Goal: Task Accomplishment & Management: Use online tool/utility

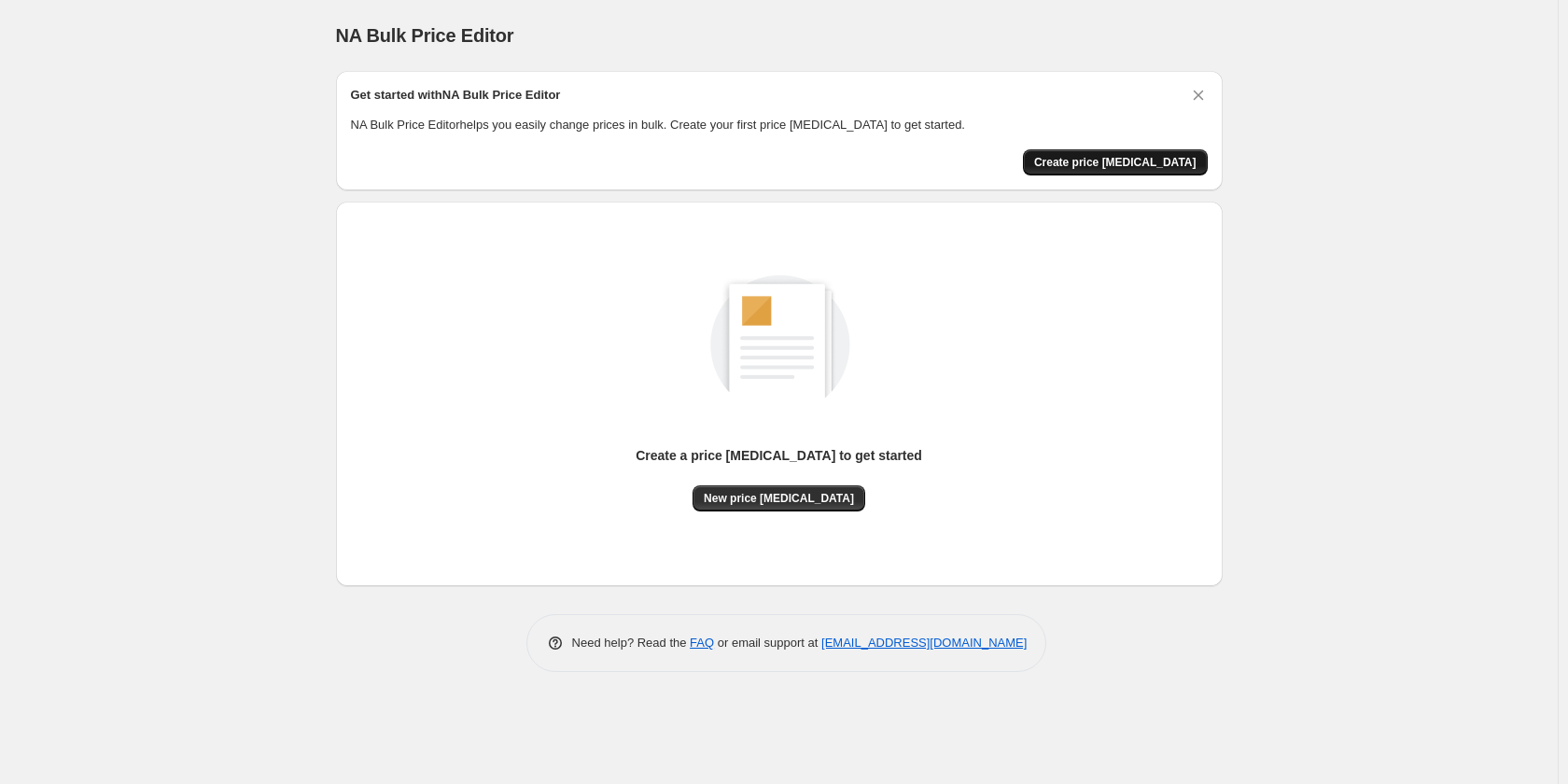
click at [1137, 167] on span "Create price [MEDICAL_DATA]" at bounding box center [1115, 163] width 163 height 15
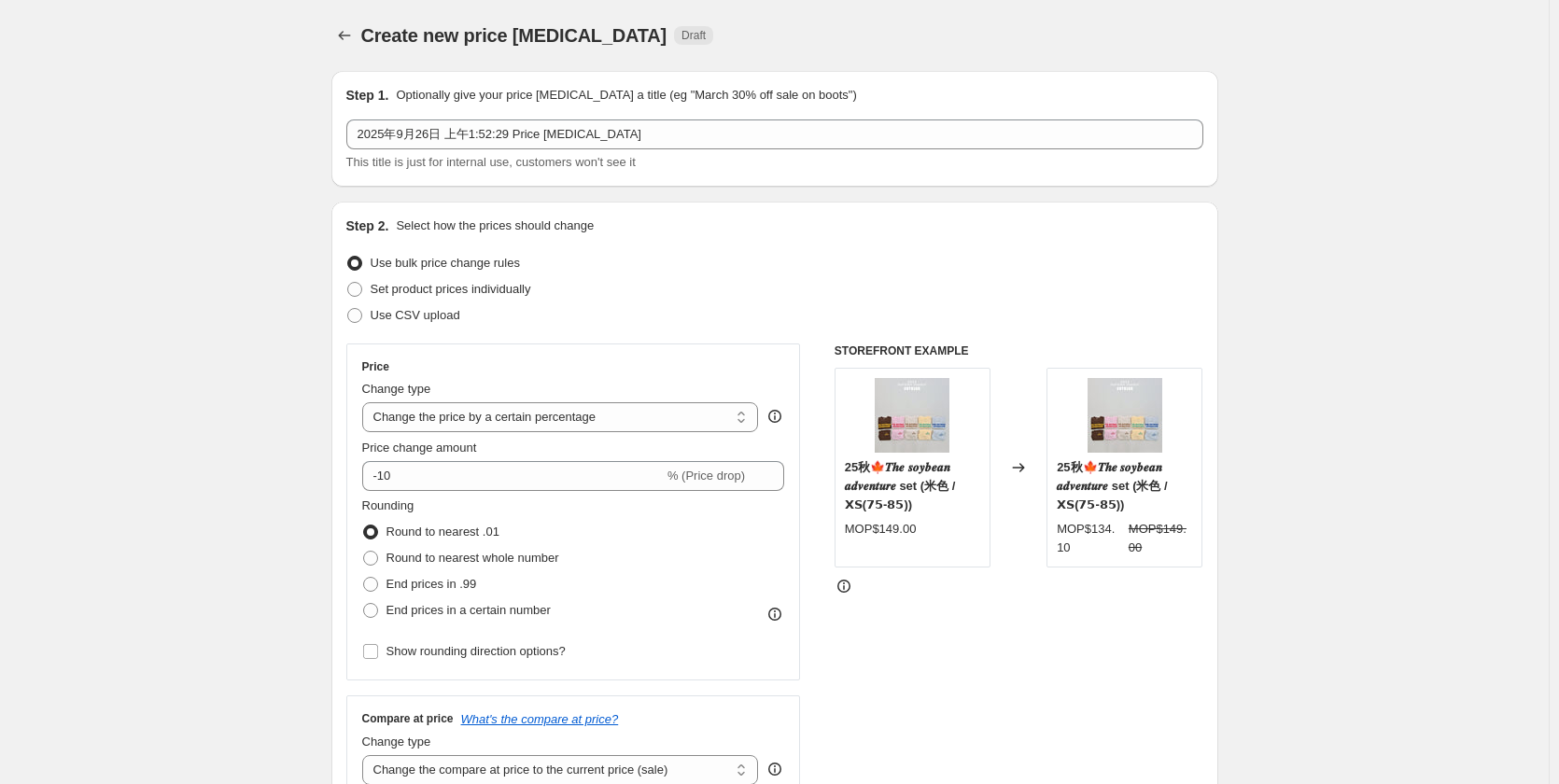
scroll to position [94, 0]
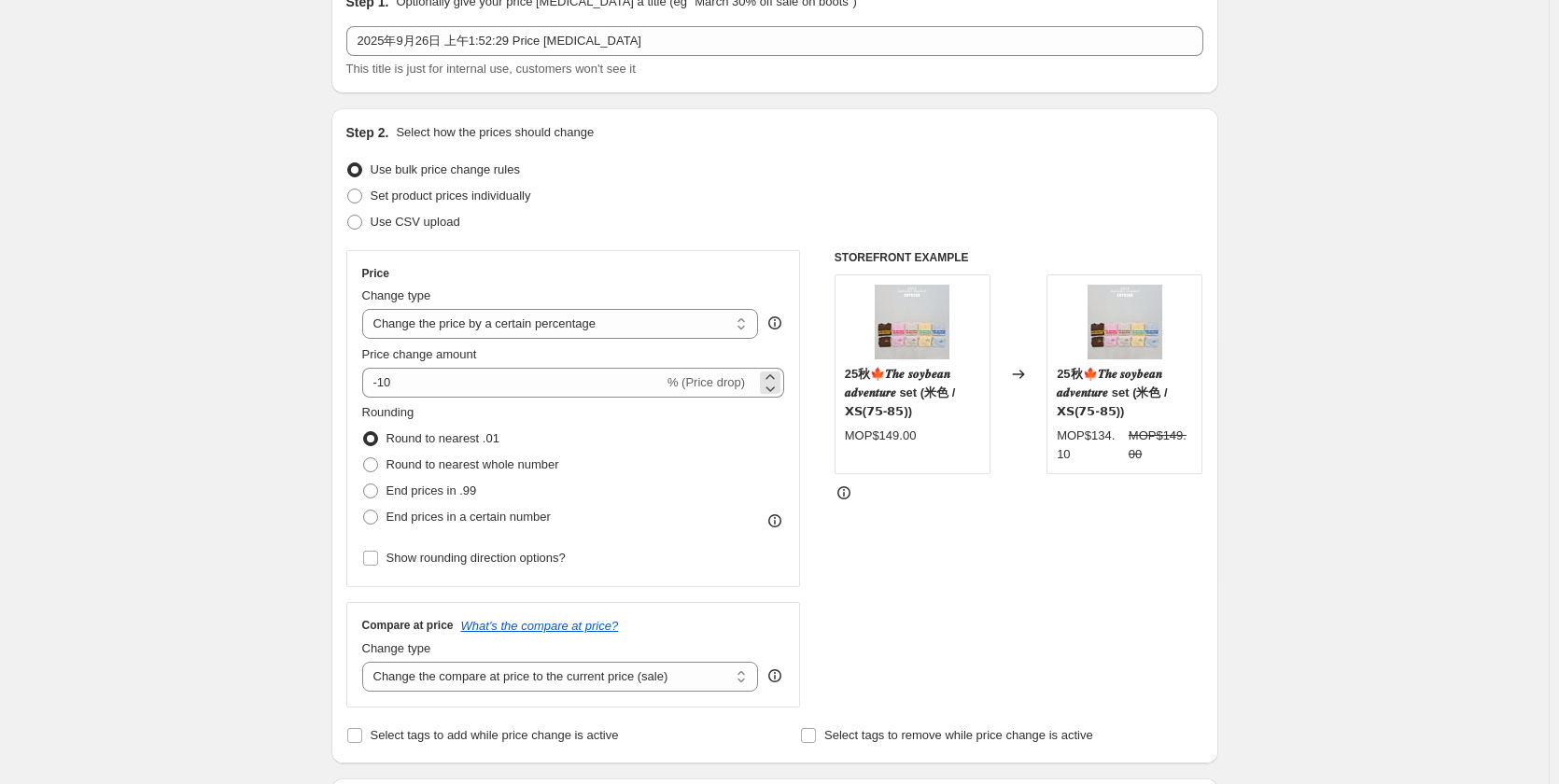
click at [731, 379] on span "% (Price drop)" at bounding box center [706, 382] width 78 height 14
click at [718, 335] on select "Change the price to a certain amount Change the price by a certain amount Chang…" at bounding box center [561, 324] width 397 height 30
click at [667, 333] on select "Change the price to a certain amount Change the price by a certain amount Chang…" at bounding box center [561, 324] width 397 height 30
select select "by"
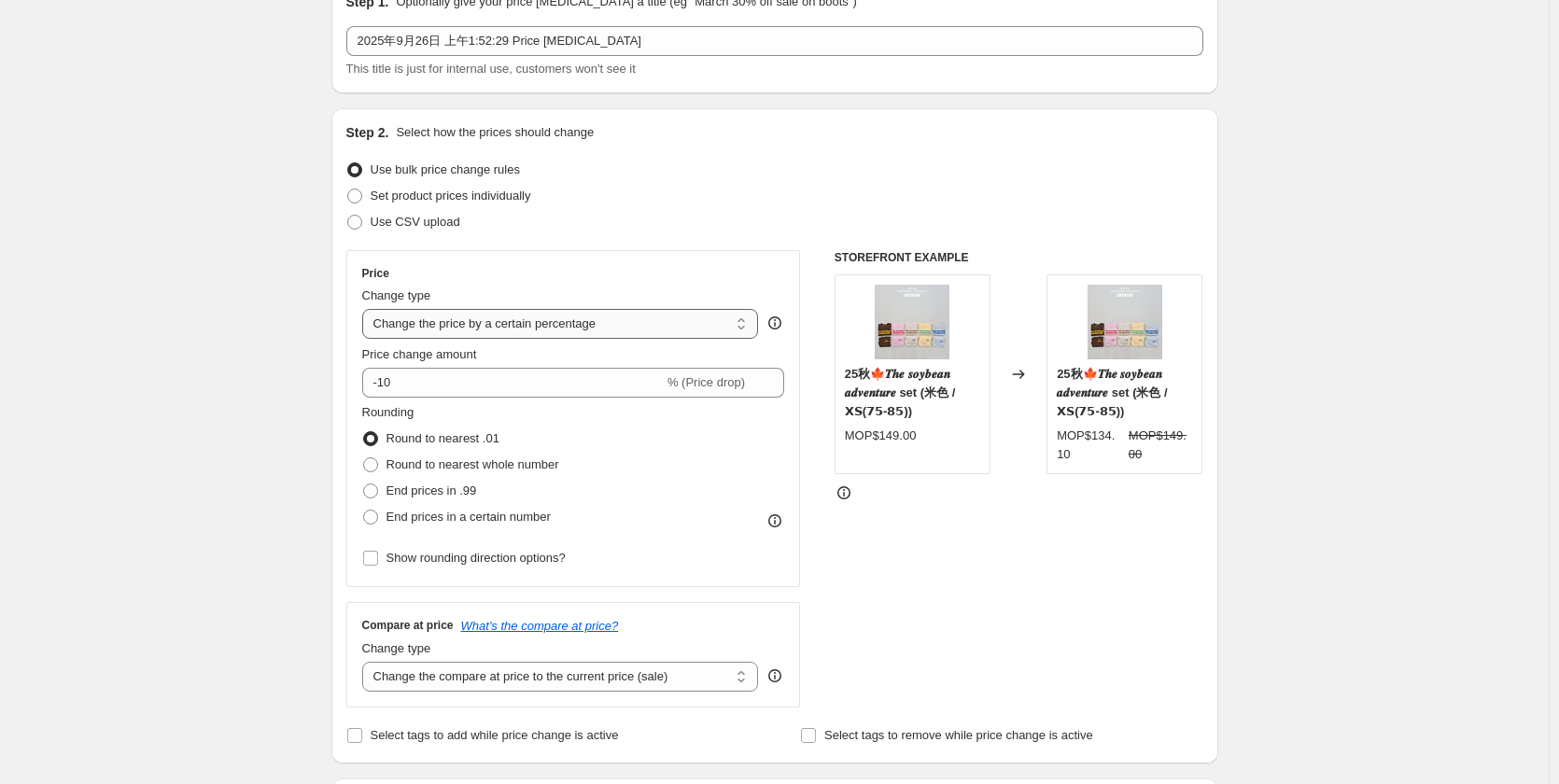
click at [366, 309] on select "Change the price to a certain amount Change the price by a certain amount Chang…" at bounding box center [561, 324] width 397 height 30
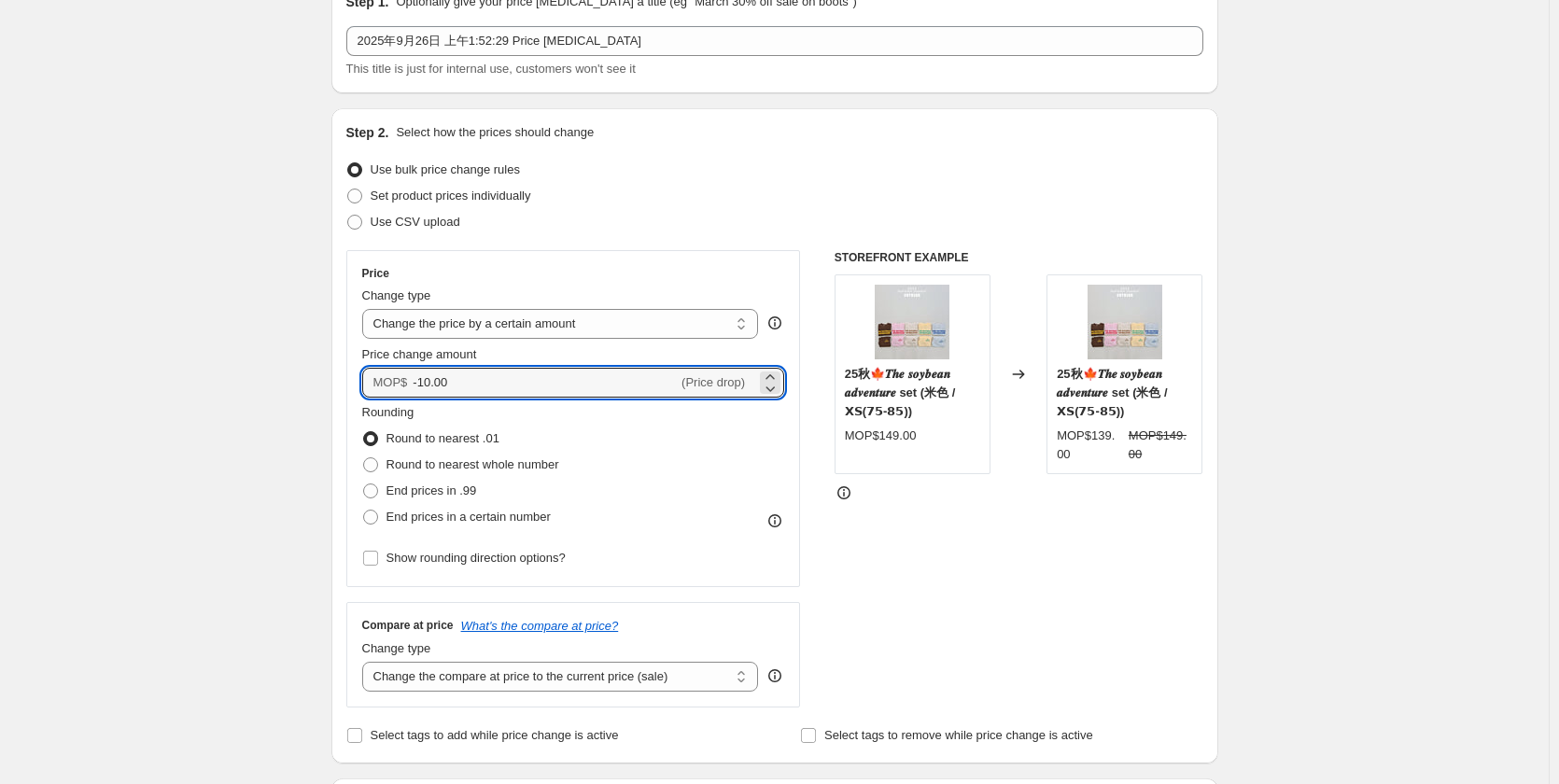
drag, startPoint x: 466, startPoint y: 383, endPoint x: 358, endPoint y: 383, distance: 108.0
click at [358, 383] on div "Price Change type Change the price to a certain amount Change the price by a ce…" at bounding box center [574, 418] width 455 height 337
type input "20.00"
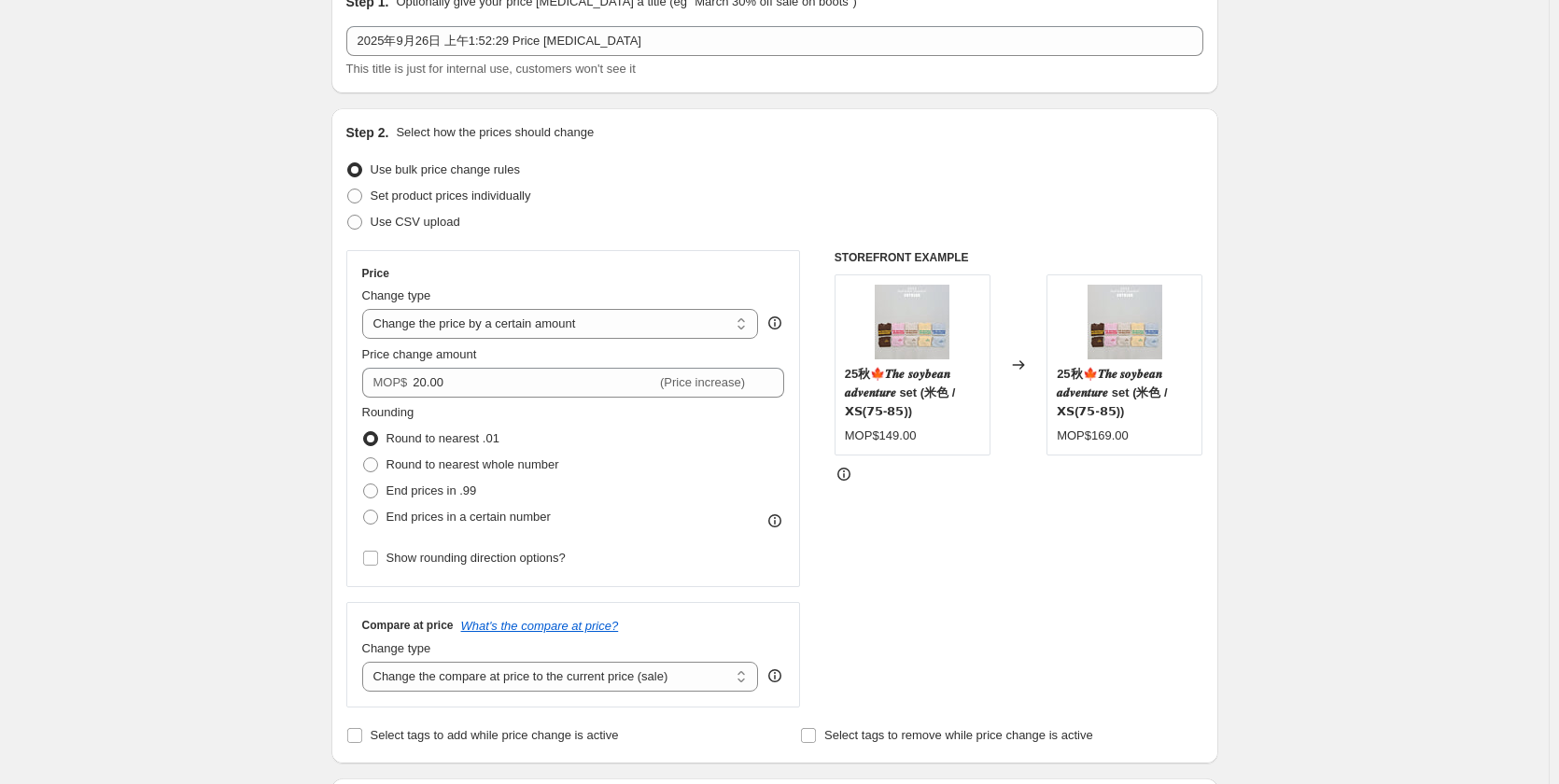
click at [937, 622] on div "STOREFRONT EXAMPLE 25秋🍁𝑻𝒉𝒆 𝒔𝒐𝒚𝒃𝒆𝒂𝒏 𝒂𝒅𝒗𝒆𝒏𝒕𝒖𝒓𝒆 set (米色 / 𝗫𝗦(𝟳𝟱-𝟴𝟱)) MOP$149.00 Ch…" at bounding box center [1019, 478] width 369 height 457
click at [529, 561] on span "Show rounding direction options?" at bounding box center [476, 558] width 180 height 14
click at [378, 561] on input "Show rounding direction options?" at bounding box center [371, 559] width 15 height 15
checkbox input "true"
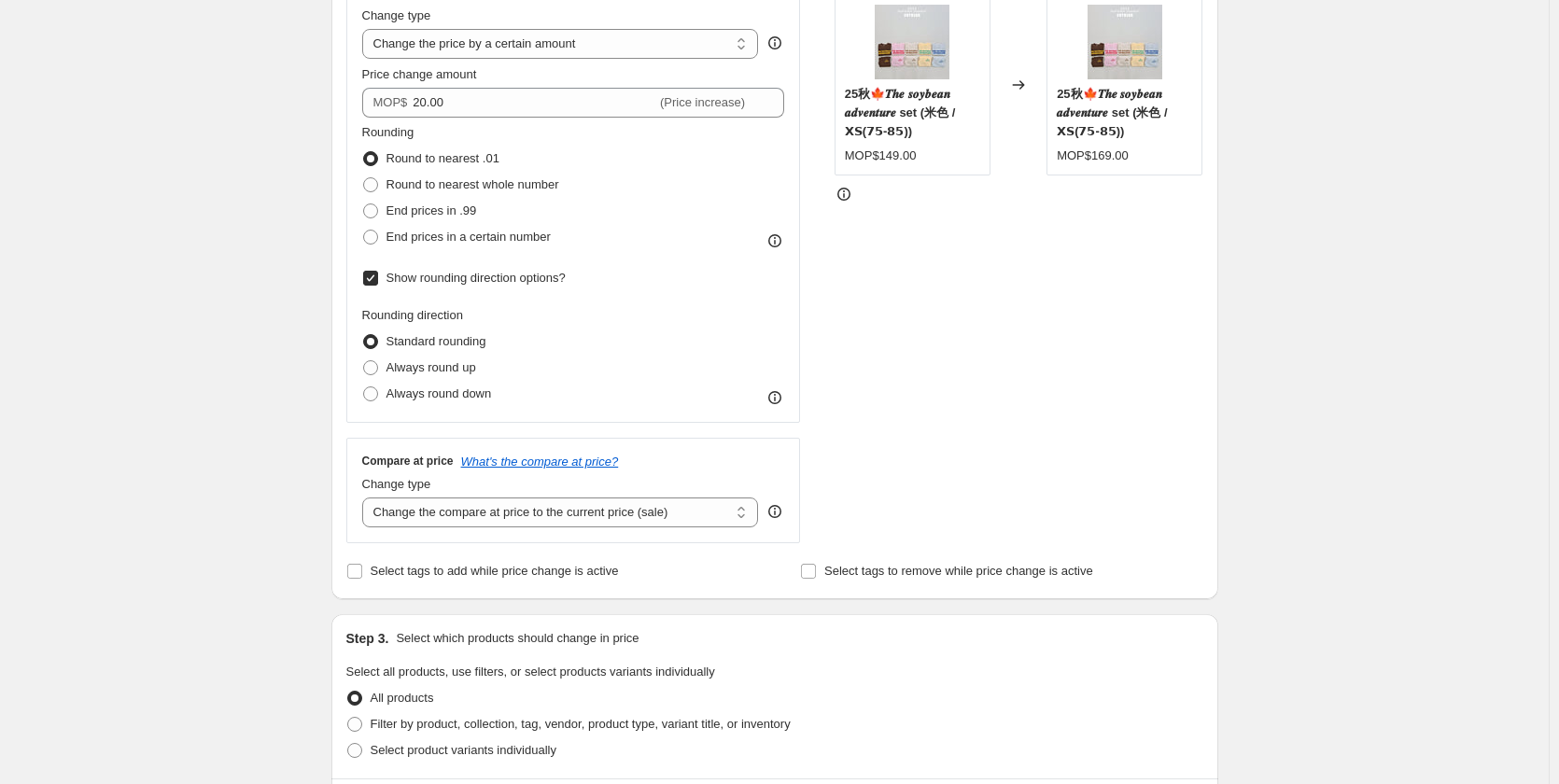
scroll to position [467, 0]
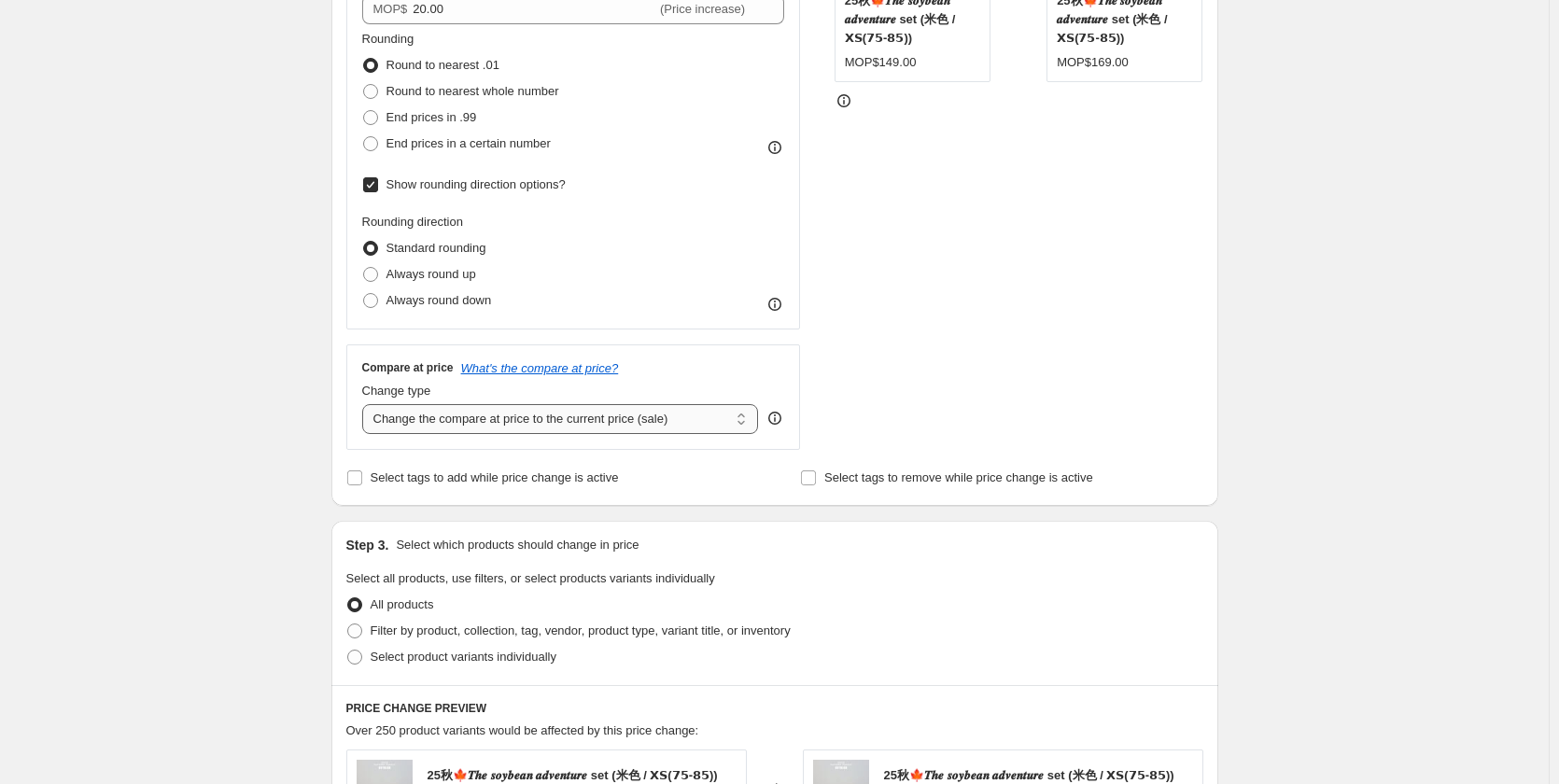
click at [728, 426] on select "Change the compare at price to the current price (sale) Change the compare at p…" at bounding box center [561, 419] width 397 height 30
click at [580, 369] on icon "What's the compare at price?" at bounding box center [540, 368] width 158 height 14
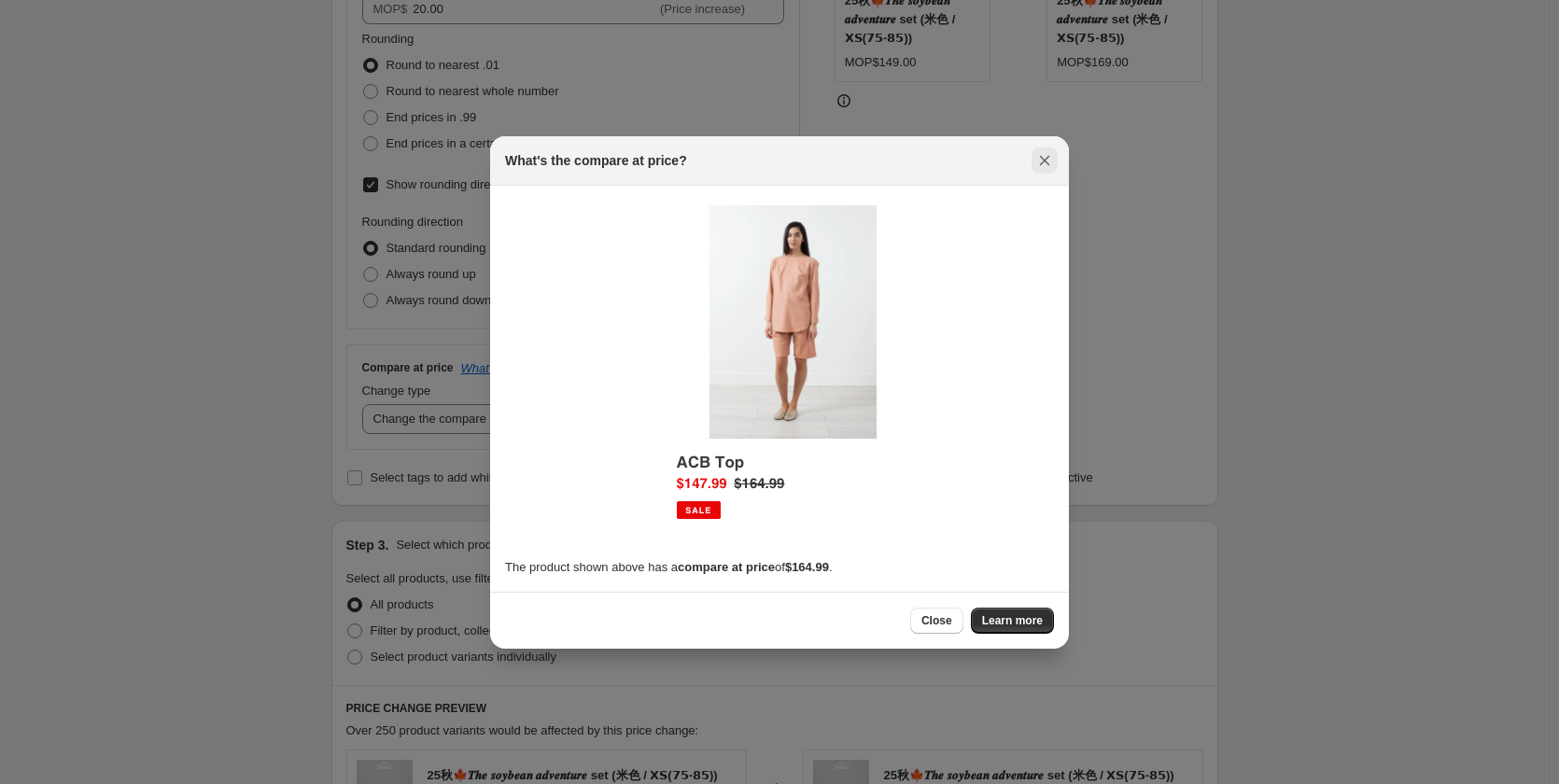
click at [1033, 156] on button "Close" at bounding box center [1044, 161] width 26 height 26
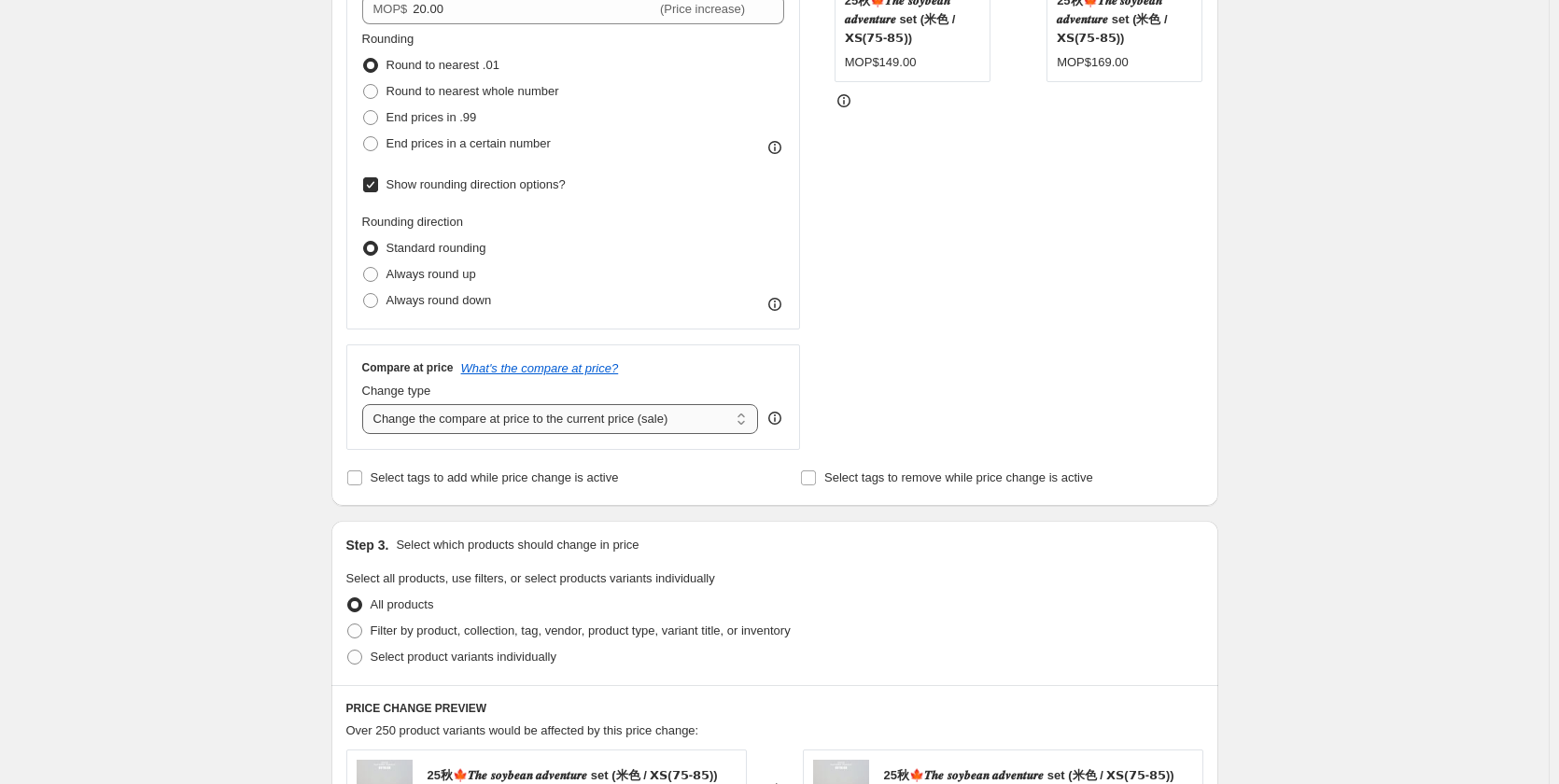
click at [666, 427] on select "Change the compare at price to the current price (sale) Change the compare at p…" at bounding box center [561, 419] width 397 height 30
click at [705, 410] on select "Change the compare at price to the current price (sale) Change the compare at p…" at bounding box center [561, 419] width 397 height 30
select select "bp"
click at [366, 404] on select "Change the compare at price to the current price (sale) Change the compare at p…" at bounding box center [561, 419] width 397 height 30
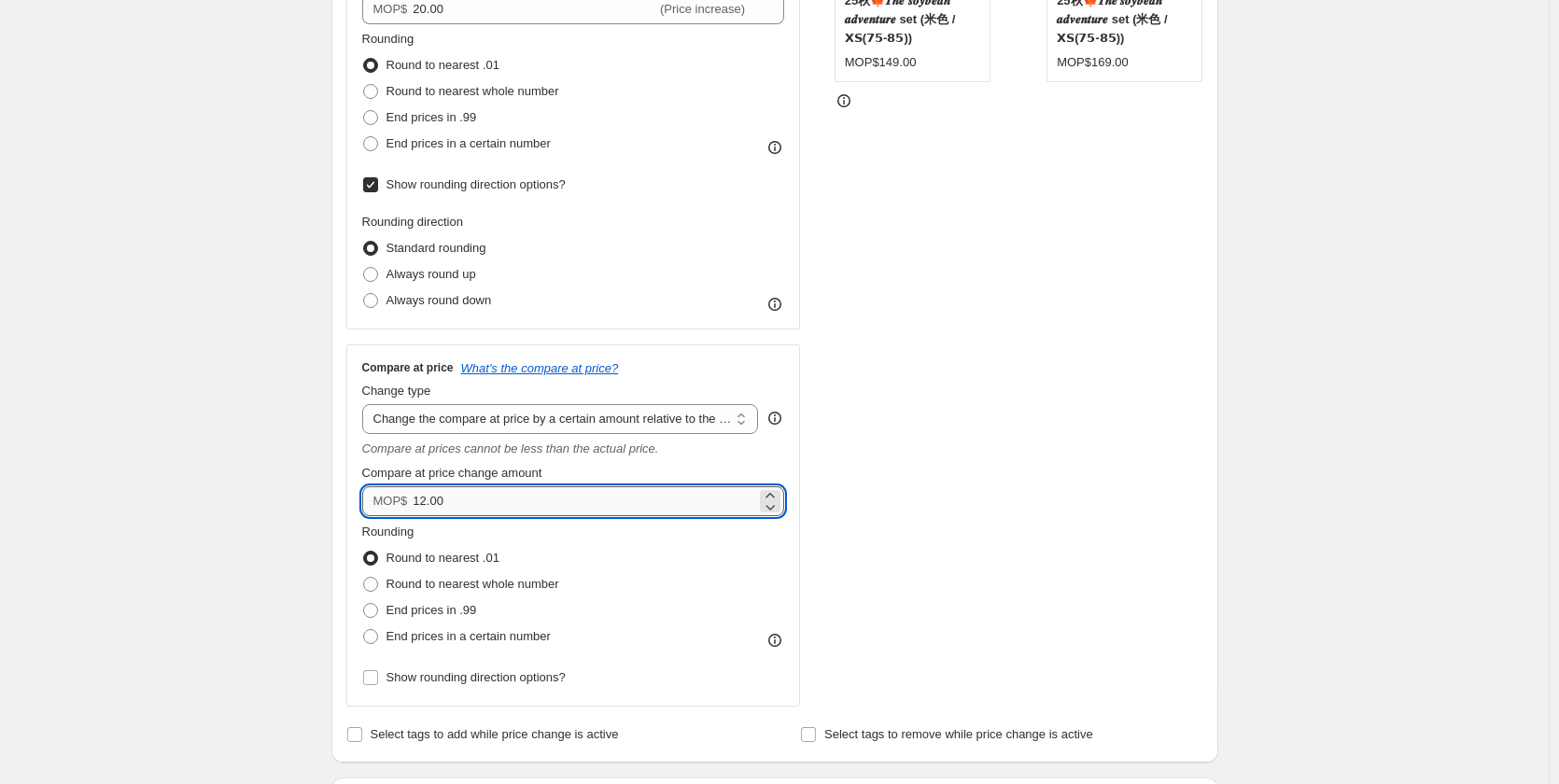
click at [700, 511] on input "12.00" at bounding box center [584, 501] width 343 height 30
type input "1"
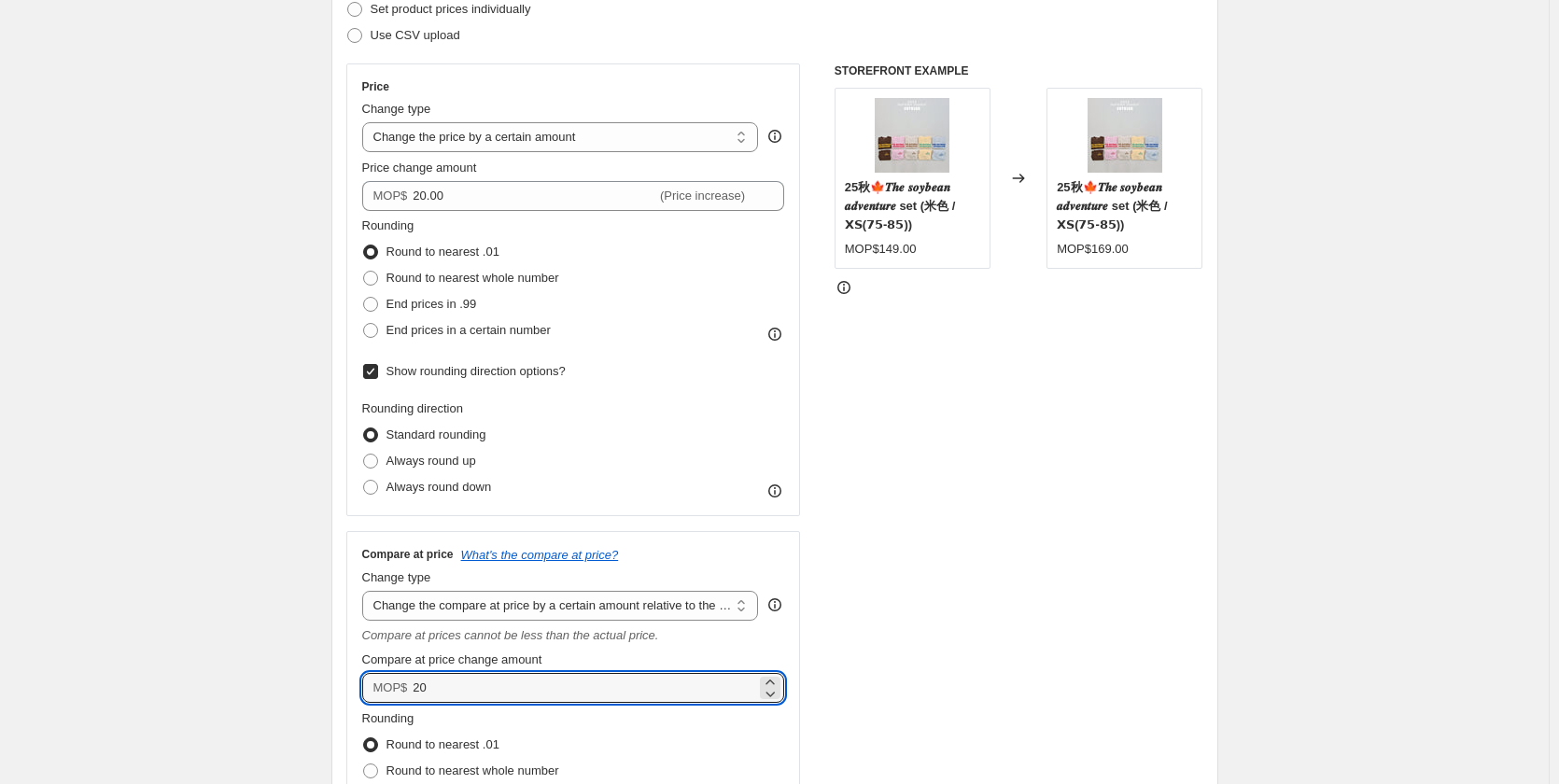
type input "20.00"
click at [1022, 454] on div "STOREFRONT EXAMPLE 25秋🍁𝑻𝒉𝒆 𝒔𝒐𝒚𝒃𝒆𝒂𝒏 𝒂𝒅𝒗𝒆𝒏𝒕𝒖𝒓𝒆 set (米色 / 𝗫𝗦(𝟳𝟱-𝟴𝟱)) MOP$149.00 Ch…" at bounding box center [1019, 478] width 369 height 830
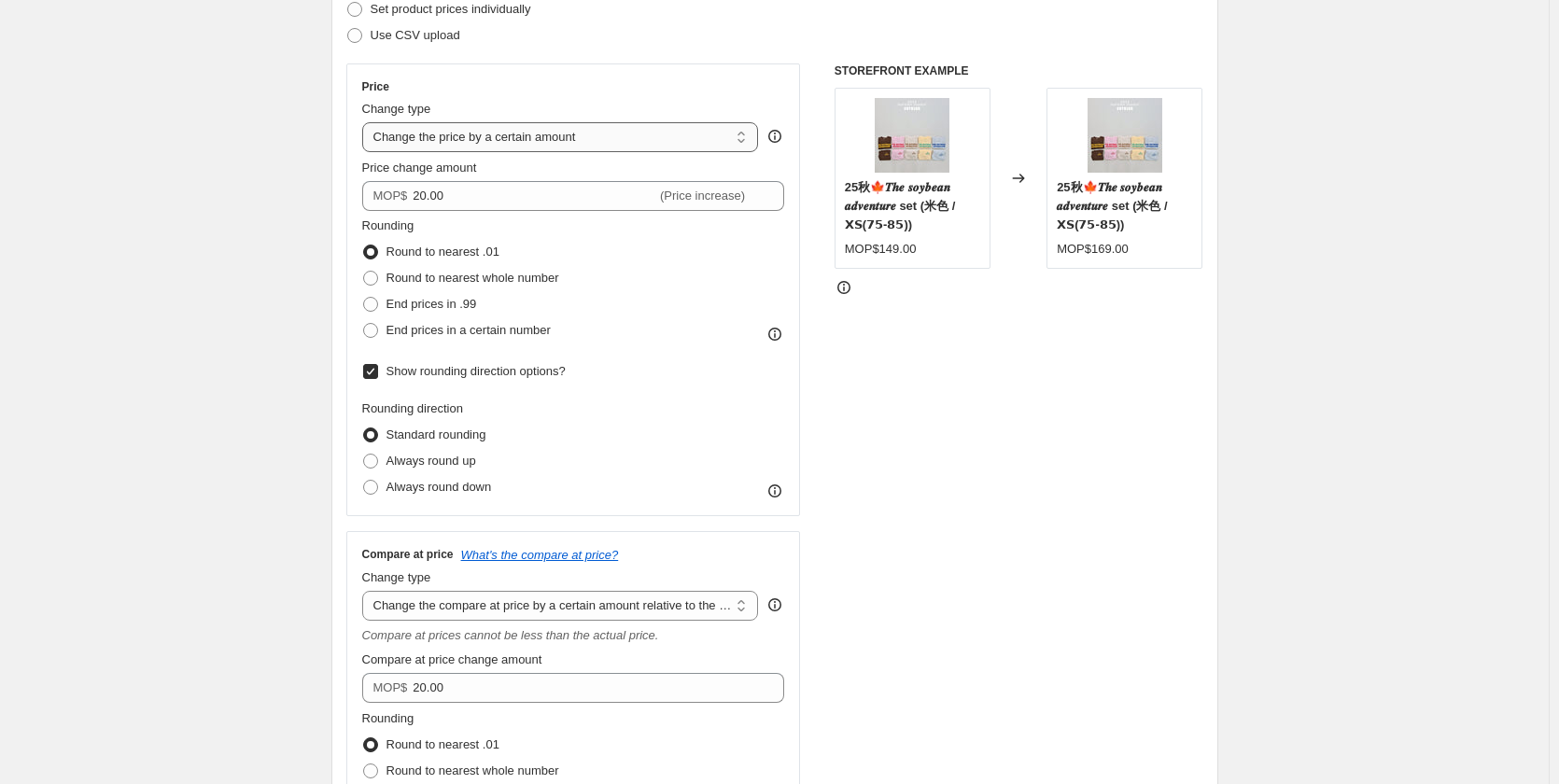
click at [622, 145] on select "Change the price to a certain amount Change the price by a certain amount Chang…" at bounding box center [561, 138] width 397 height 30
select select "to"
click at [366, 123] on select "Change the price to a certain amount Change the price by a certain amount Chang…" at bounding box center [561, 138] width 397 height 30
type input "80.00"
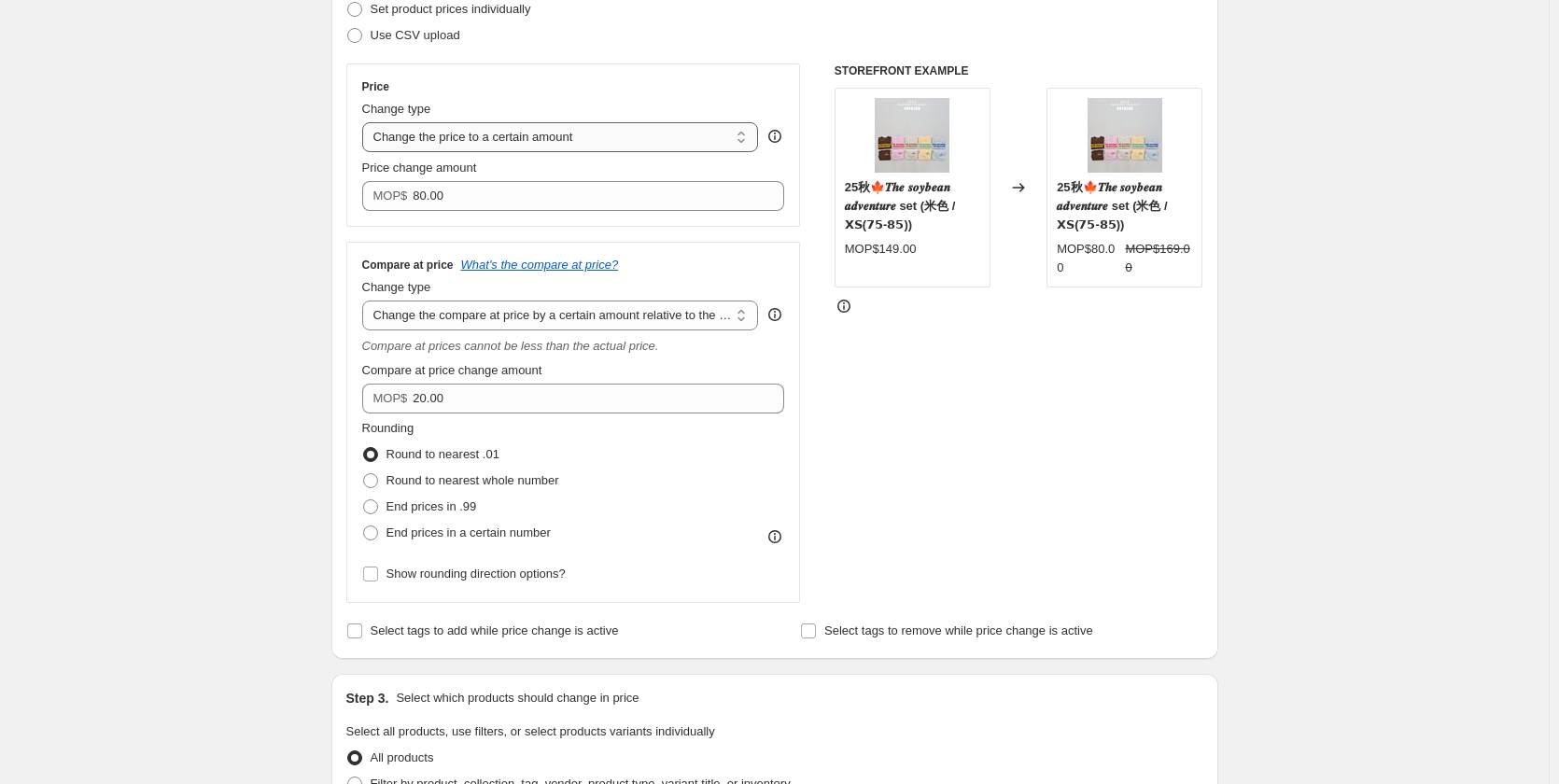
click at [630, 149] on select "Change the price to a certain amount Change the price by a certain amount Chang…" at bounding box center [561, 138] width 397 height 30
select select "by"
click at [366, 123] on select "Change the price to a certain amount Change the price by a certain amount Chang…" at bounding box center [561, 138] width 397 height 30
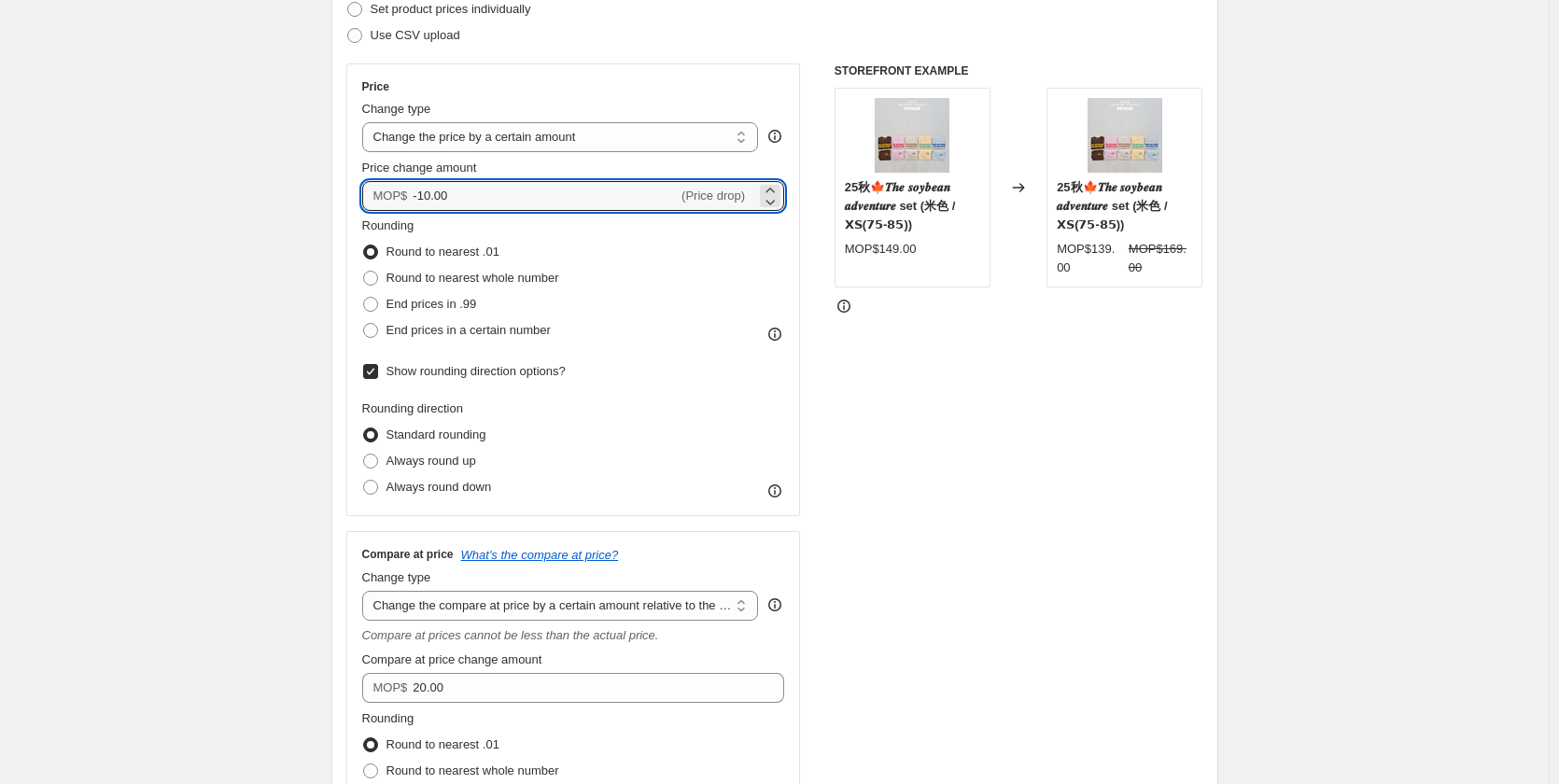
drag, startPoint x: 617, startPoint y: 191, endPoint x: 153, endPoint y: 216, distance: 464.7
type input "2"
type input "-1"
type input "-20.00"
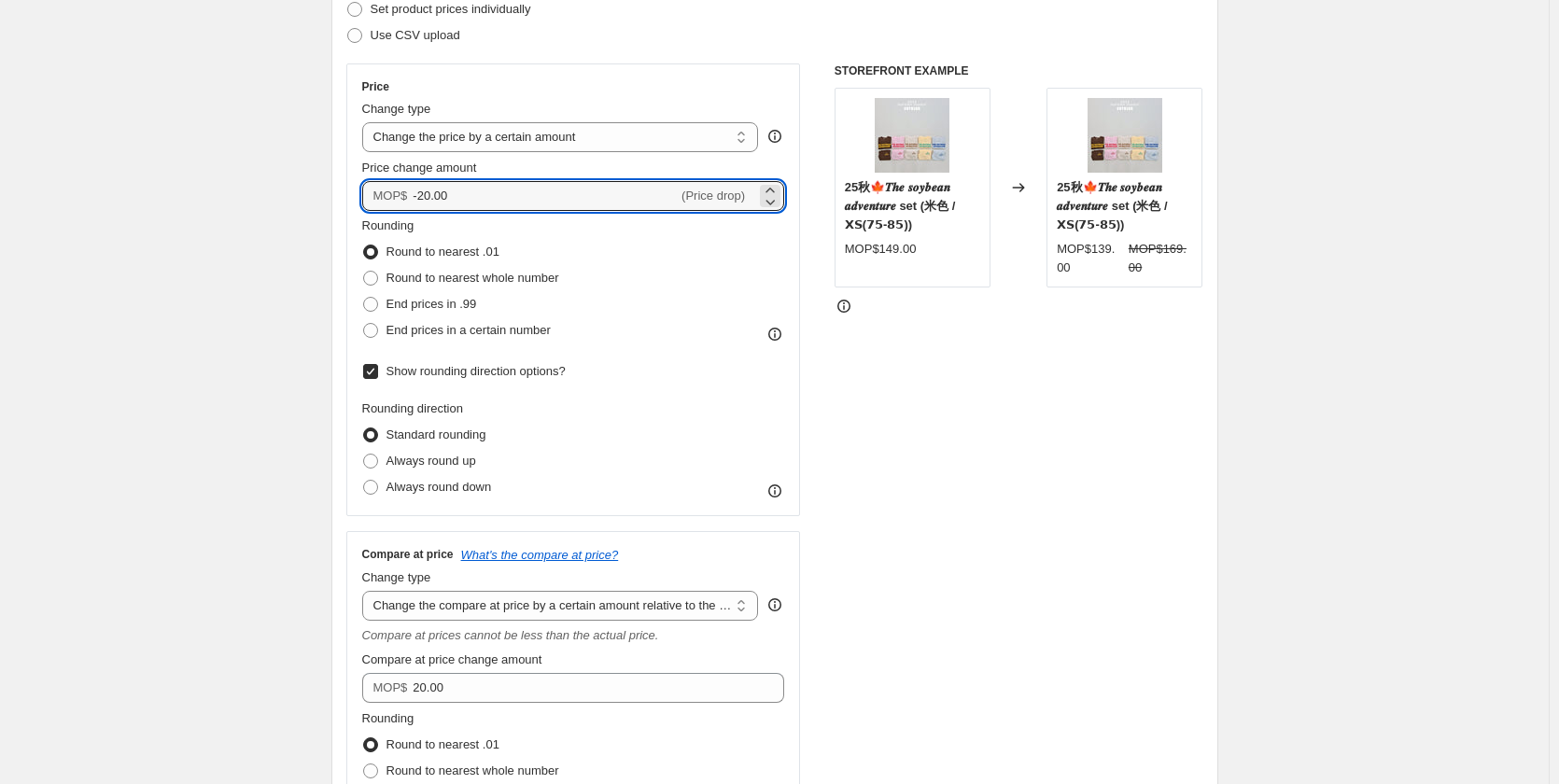
click at [908, 435] on div "STOREFRONT EXAMPLE 25秋🍁𝑻𝒉𝒆 𝒔𝒐𝒚𝒃𝒆𝒂𝒏 𝒂𝒅𝒗𝒆𝒏𝒕𝒖𝒓𝒆 set (米色 / 𝗫𝗦(𝟳𝟱-𝟴𝟱)) MOP$149.00 Ch…" at bounding box center [1019, 478] width 369 height 830
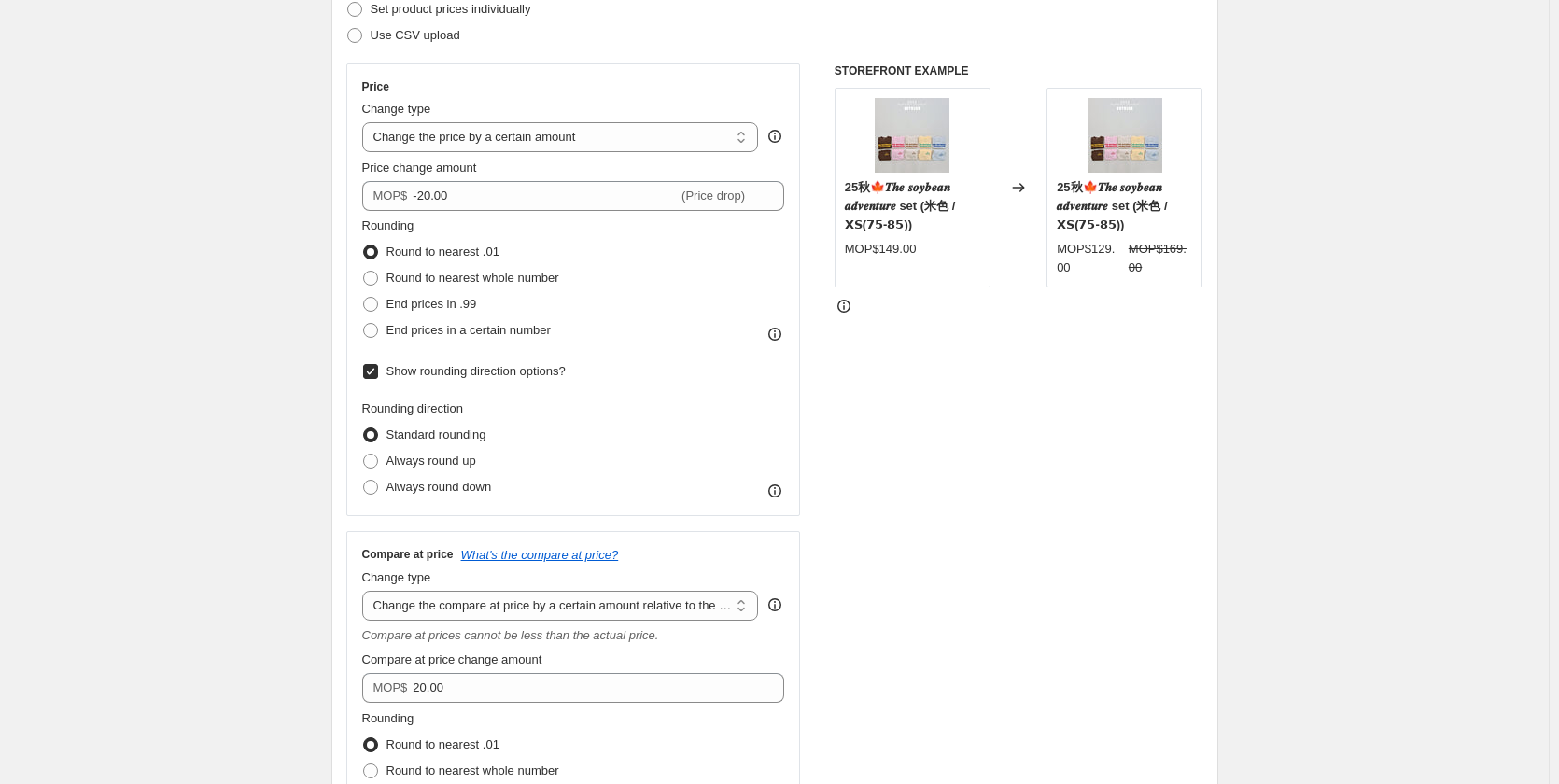
scroll to position [373, 0]
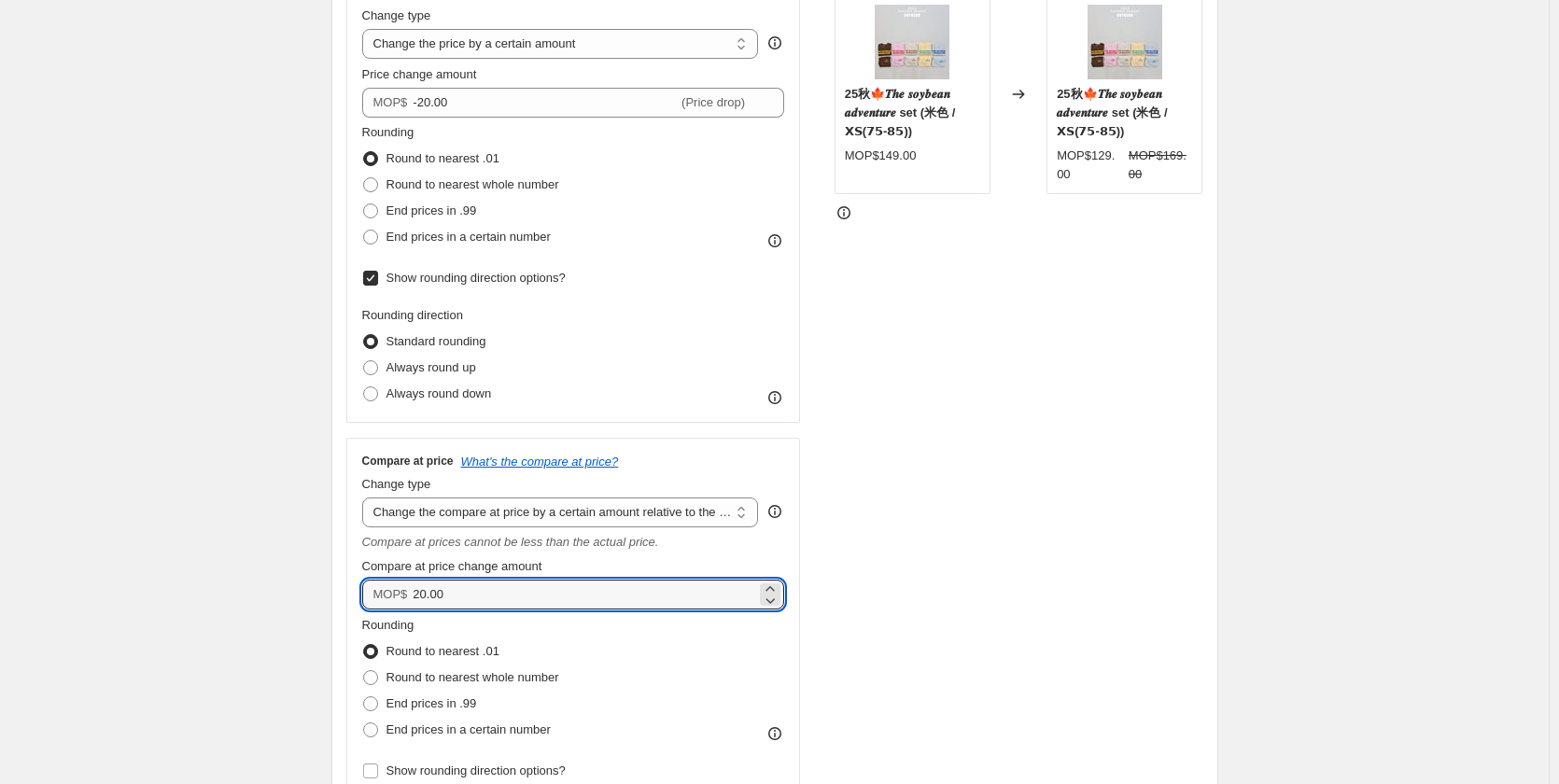
drag, startPoint x: 474, startPoint y: 609, endPoint x: 188, endPoint y: 609, distance: 286.0
click at [188, 609] on div "Create new price [MEDICAL_DATA]. This page is ready Create new price [MEDICAL_D…" at bounding box center [774, 746] width 1549 height 2238
type input "0.00"
click at [1070, 484] on div "STOREFRONT EXAMPLE 25秋🍁𝑻𝒉𝒆 𝒔𝒐𝒚𝒃𝒆𝒂𝒏 𝒂𝒅𝒗𝒆𝒏𝒕𝒖𝒓𝒆 set (米色 / 𝗫𝗦(𝟳𝟱-𝟴𝟱)) MOP$149.00 Ch…" at bounding box center [1019, 385] width 369 height 830
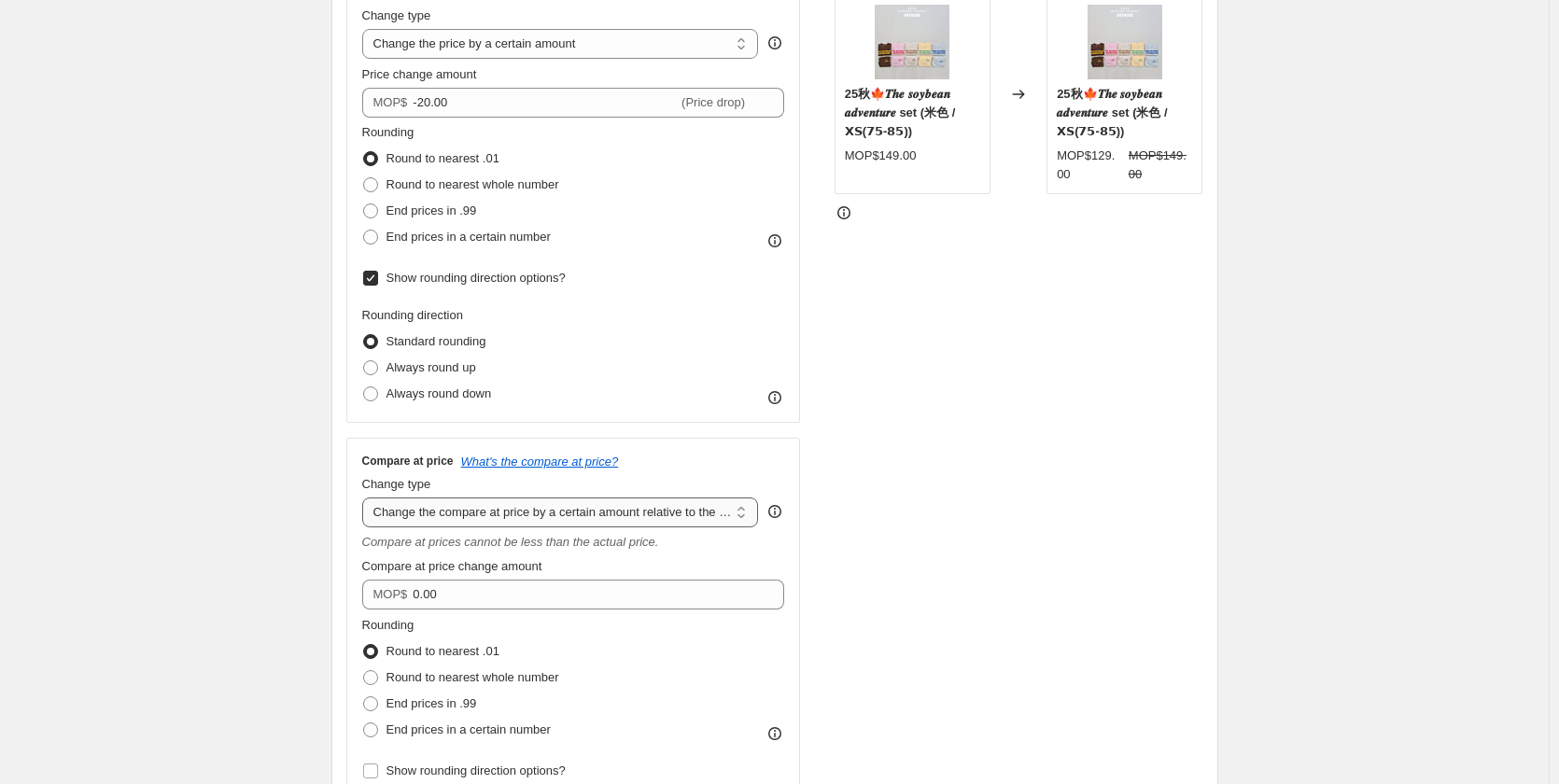
click at [742, 515] on select "Change the compare at price to the current price (sale) Change the compare at p…" at bounding box center [561, 513] width 397 height 30
click at [366, 498] on select "Change the compare at price to the current price (sale) Change the compare at p…" at bounding box center [561, 513] width 397 height 30
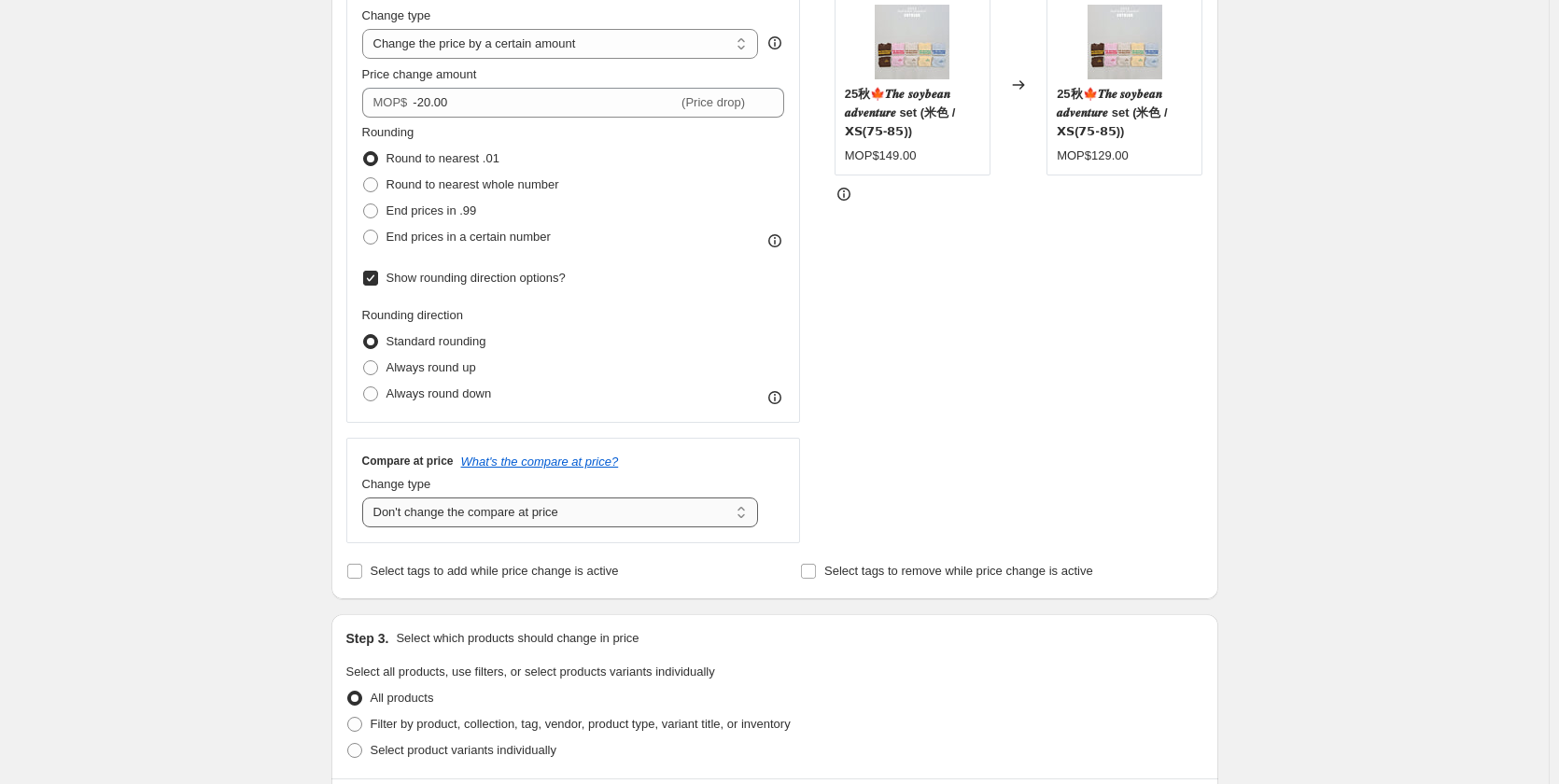
click at [655, 512] on select "Change the compare at price to the current price (sale) Change the compare at p…" at bounding box center [561, 513] width 397 height 30
click at [366, 498] on select "Change the compare at price to the current price (sale) Change the compare at p…" at bounding box center [561, 513] width 397 height 30
click at [1031, 442] on div "STOREFRONT EXAMPLE 25秋🍁𝑻𝒉𝒆 𝒔𝒐𝒚𝒃𝒆𝒂𝒏 𝒂𝒅𝒗𝒆𝒏𝒕𝒖𝒓𝒆 set (米色 / 𝗫𝗦(𝟳𝟱-𝟴𝟱)) MOP$149.00 Ch…" at bounding box center [1019, 256] width 369 height 573
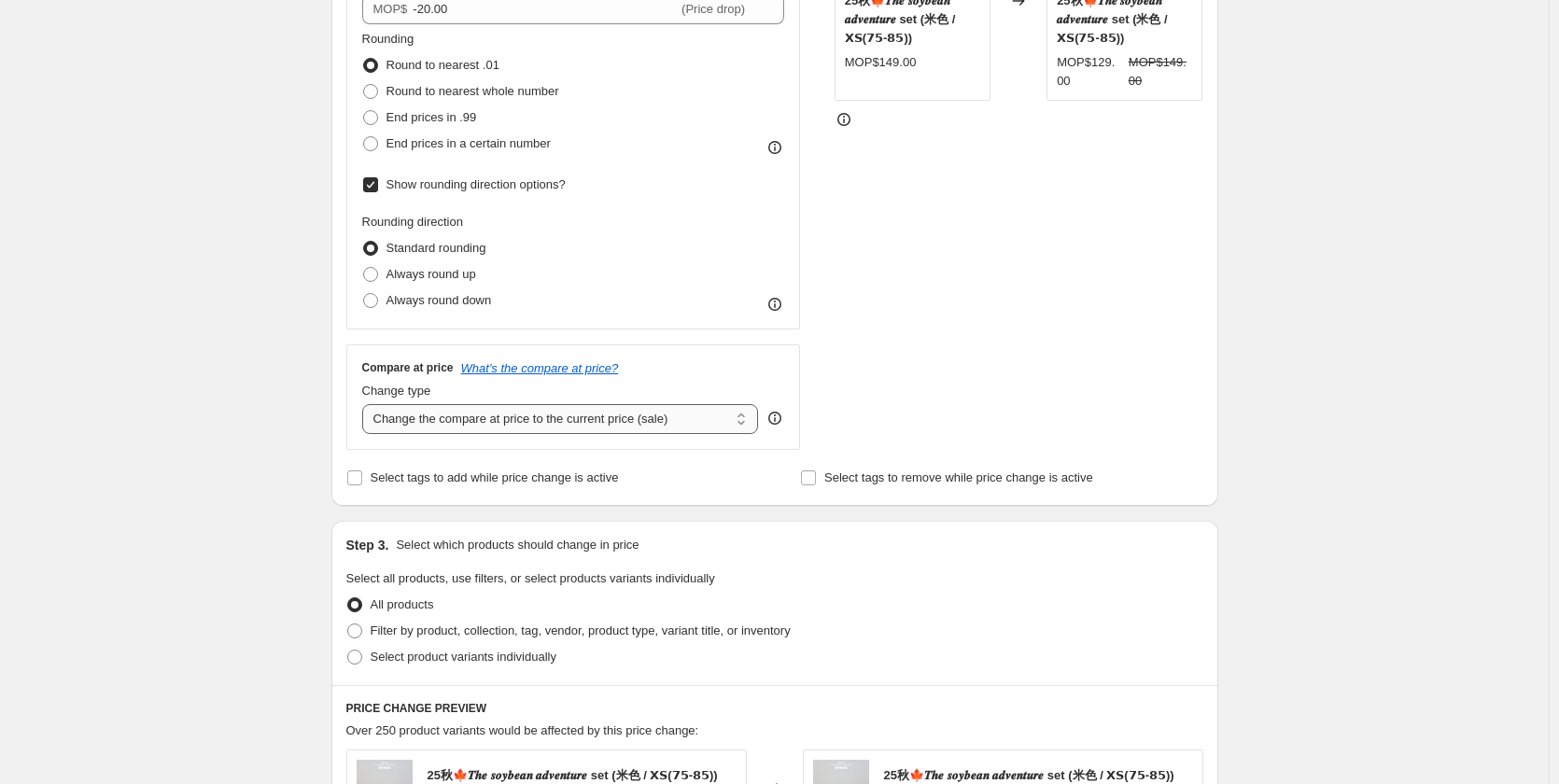
click at [658, 431] on select "Change the compare at price to the current price (sale) Change the compare at p…" at bounding box center [561, 419] width 397 height 30
click at [366, 404] on select "Change the compare at price to the current price (sale) Change the compare at p…" at bounding box center [561, 419] width 397 height 30
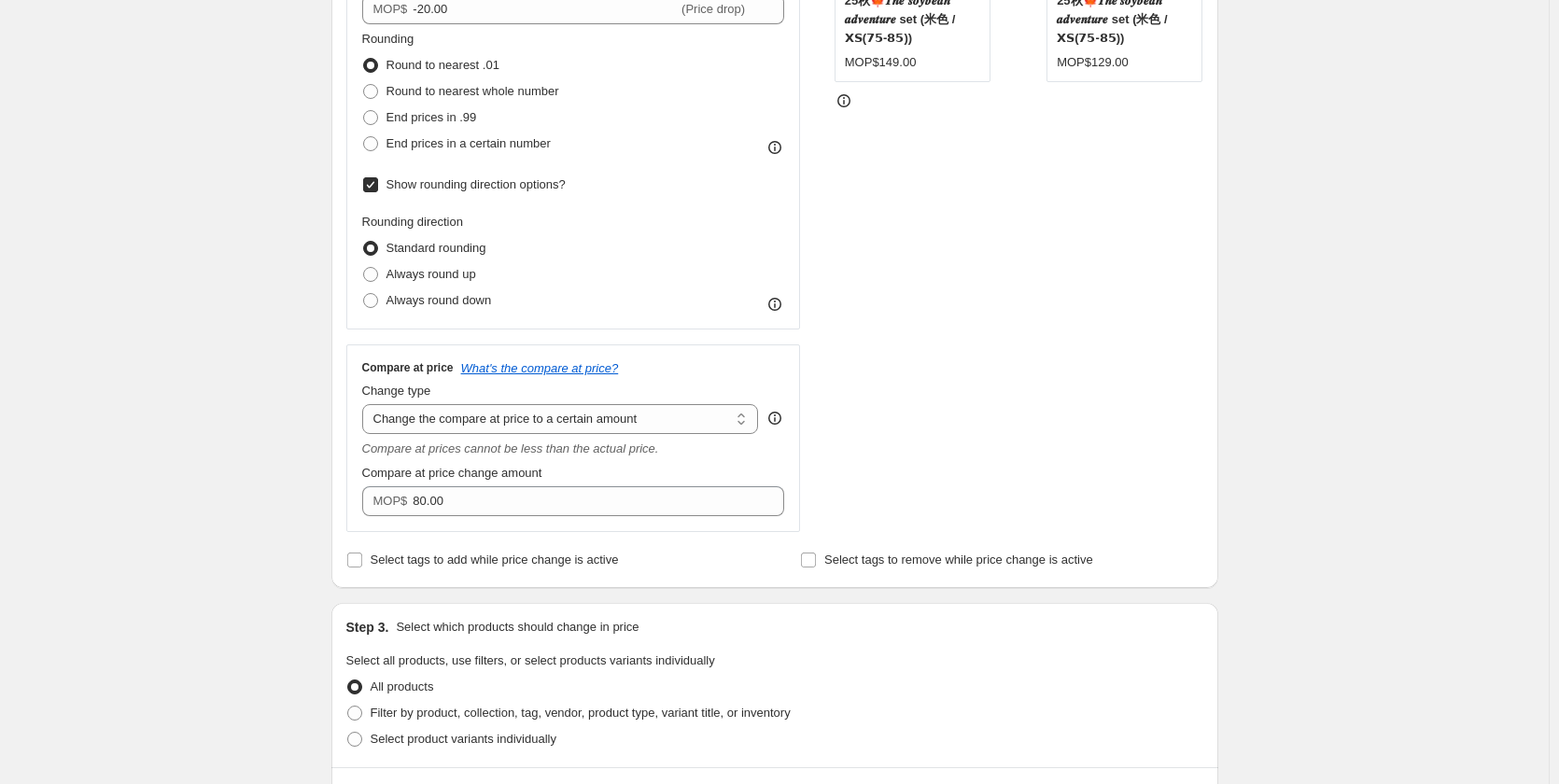
click at [653, 436] on div "Compare at price What's the compare at price? Change type Change the compare at…" at bounding box center [574, 438] width 423 height 156
click at [659, 397] on div "Change type" at bounding box center [561, 391] width 397 height 19
click at [659, 418] on select "Change the compare at price to the current price (sale) Change the compare at p…" at bounding box center [561, 419] width 397 height 30
select select "by"
click at [366, 404] on select "Change the compare at price to the current price (sale) Change the compare at p…" at bounding box center [561, 419] width 397 height 30
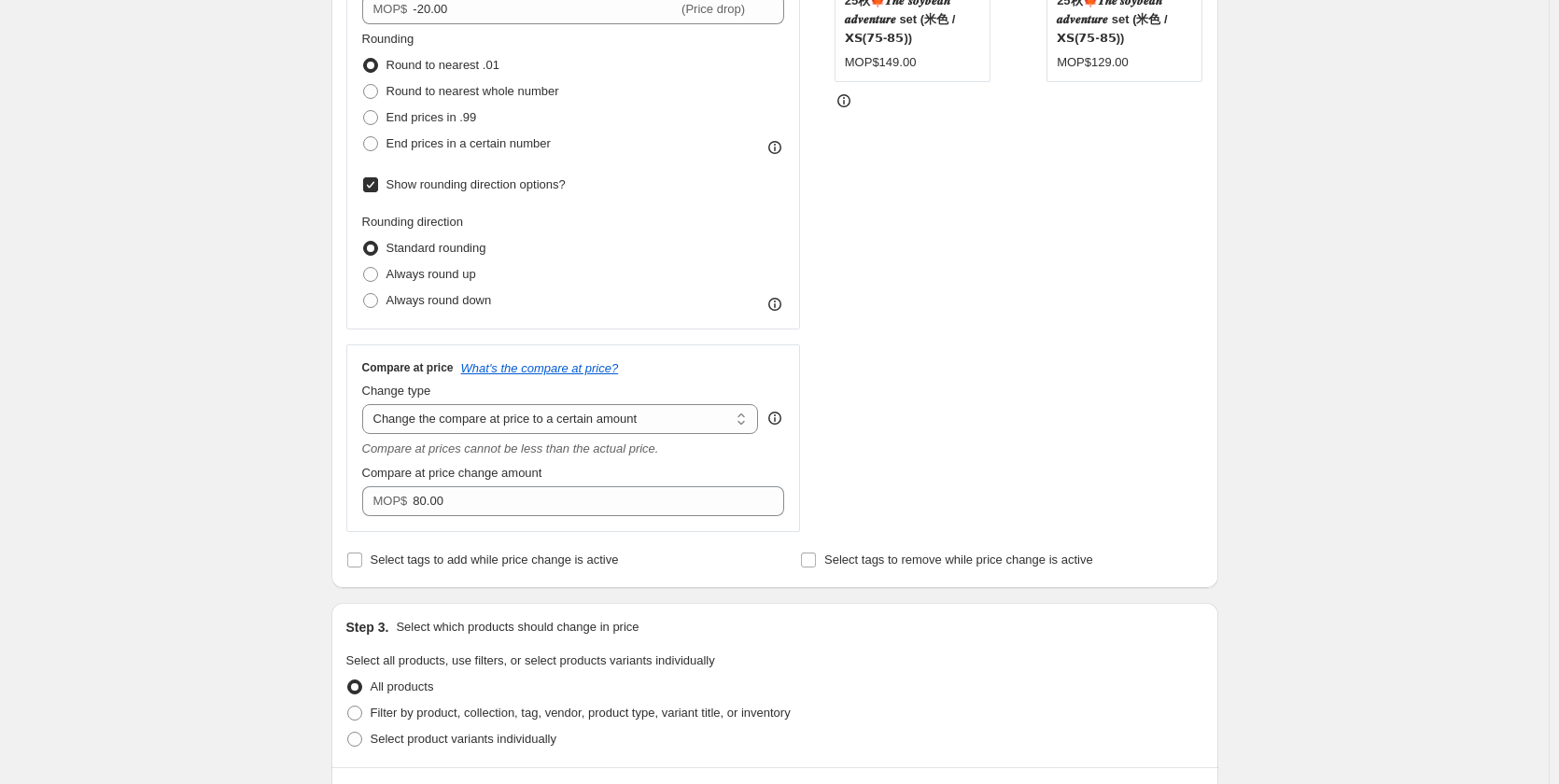
type input "-10.00"
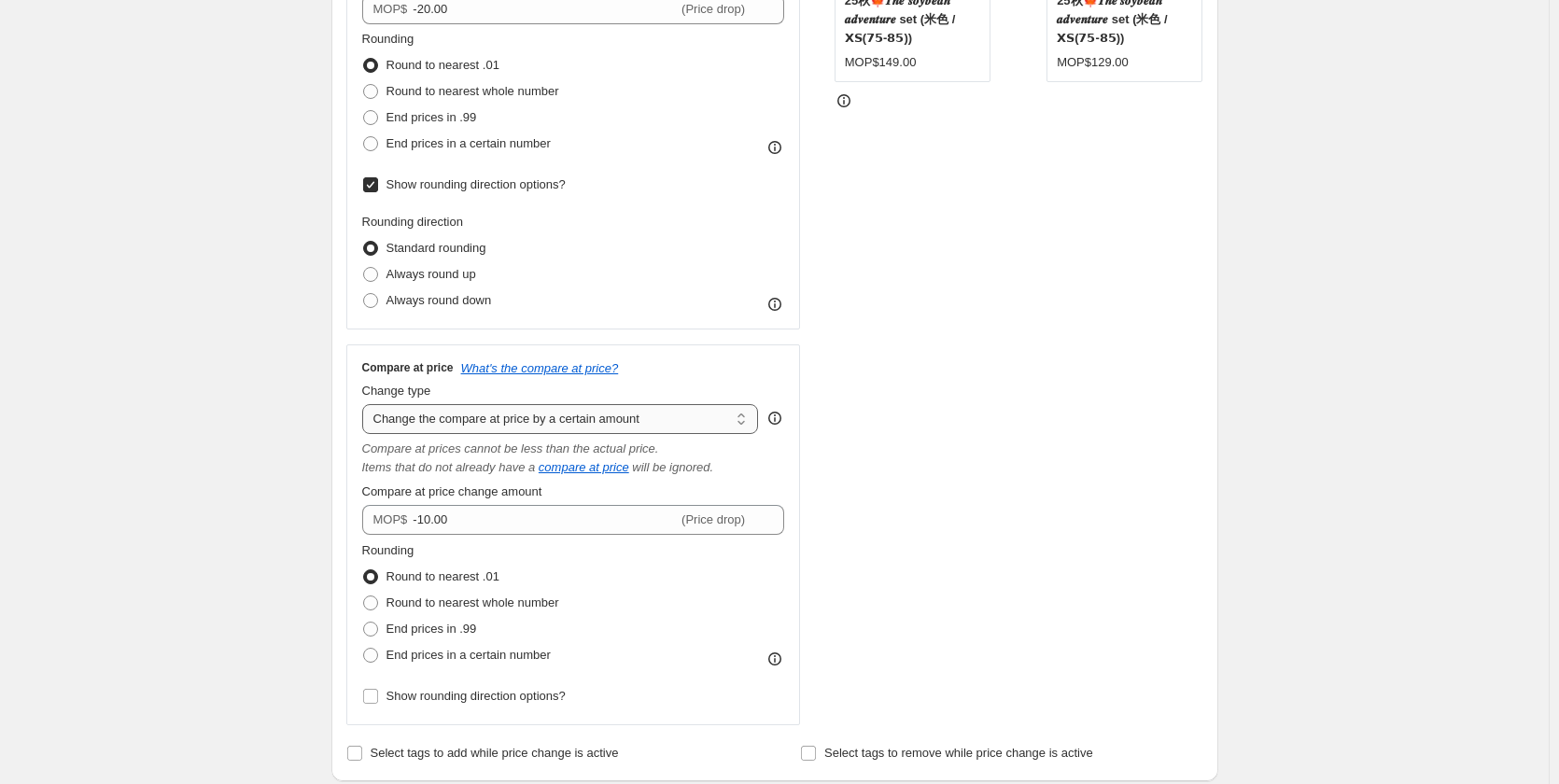
click at [668, 432] on select "Change the compare at price to the current price (sale) Change the compare at p…" at bounding box center [561, 419] width 397 height 30
select select "ep"
click at [366, 404] on select "Change the compare at price to the current price (sale) Change the compare at p…" at bounding box center [561, 419] width 397 height 30
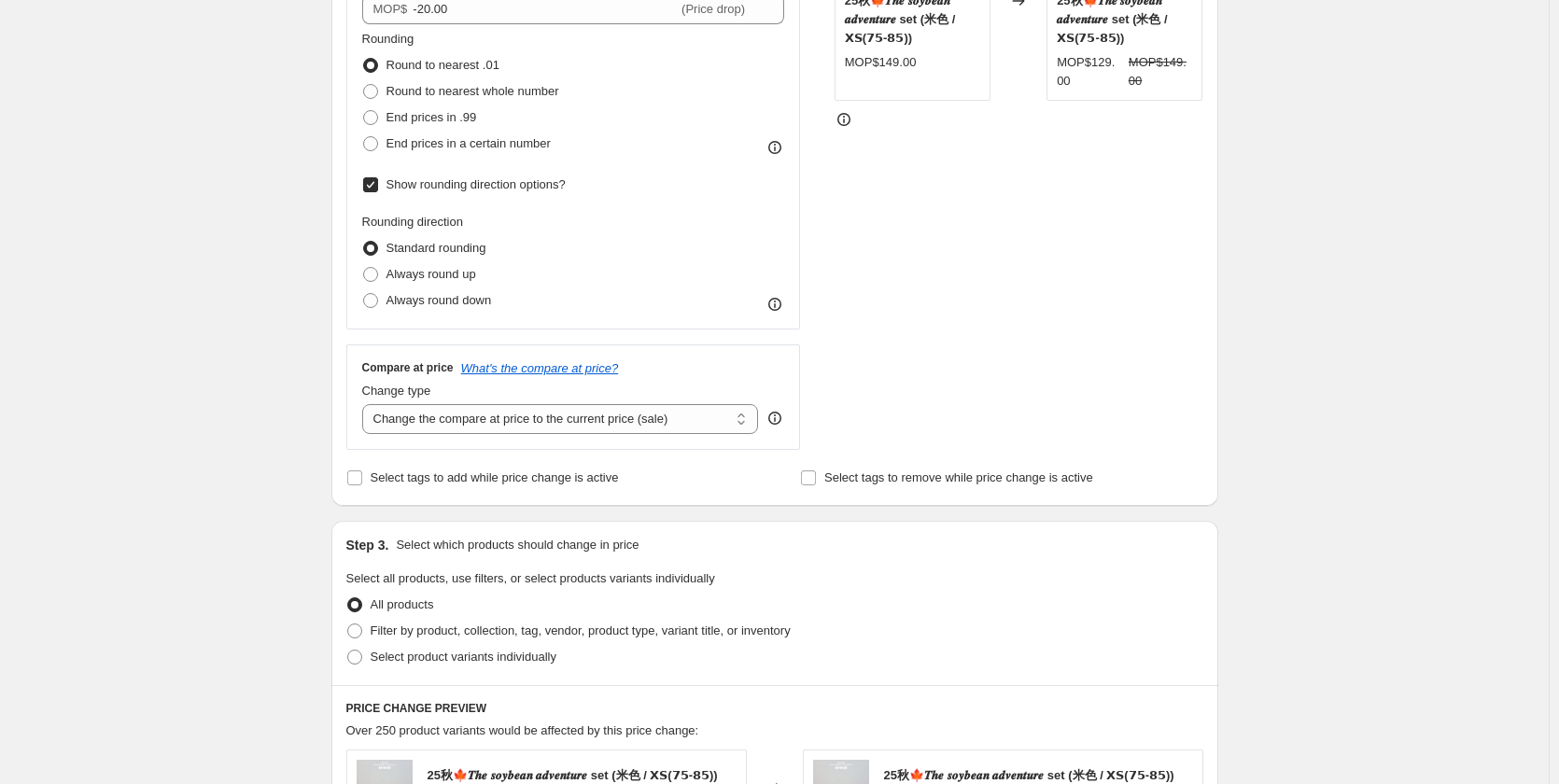
scroll to position [280, 0]
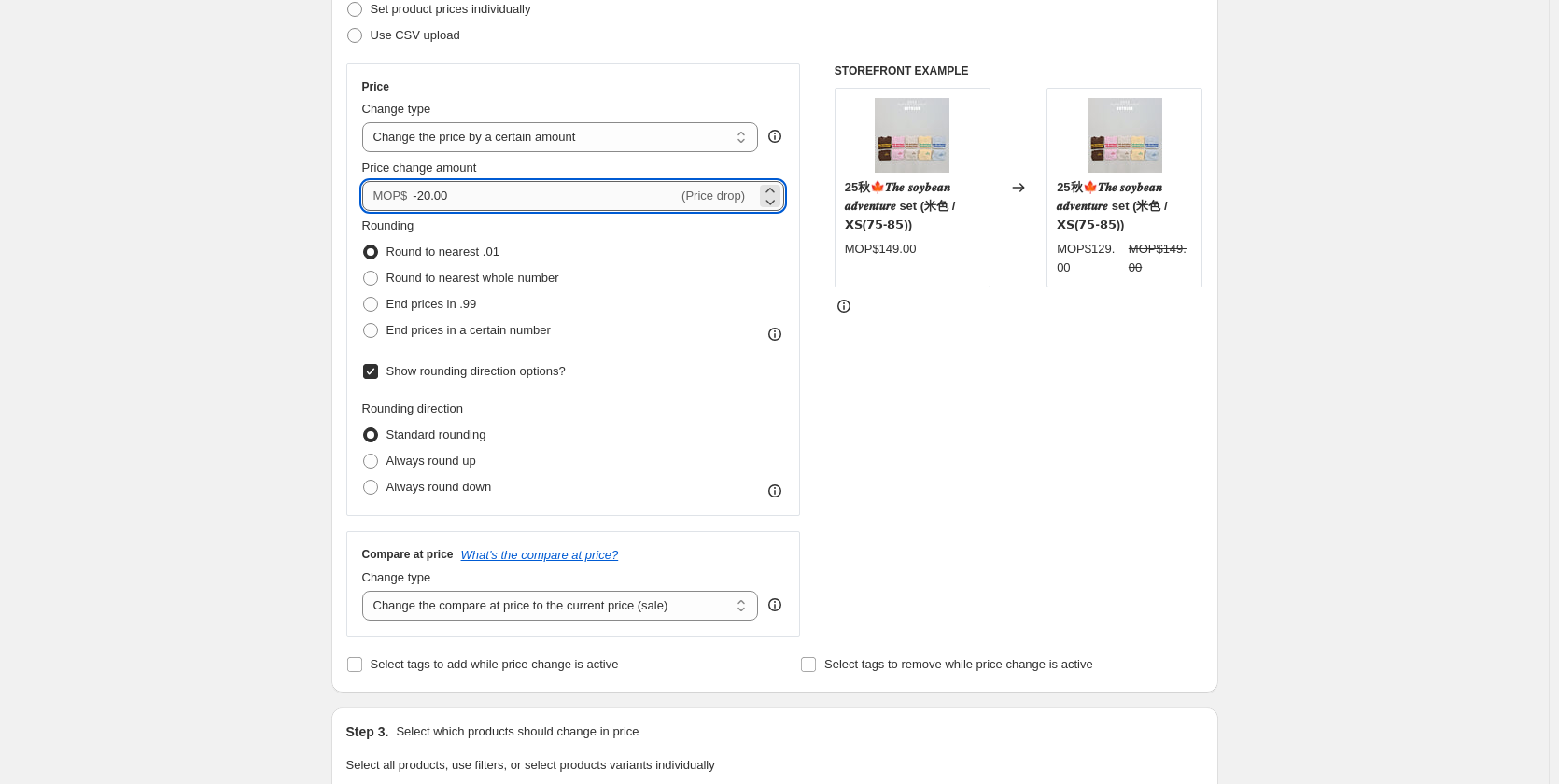
click at [422, 196] on input "-20.00" at bounding box center [545, 196] width 265 height 30
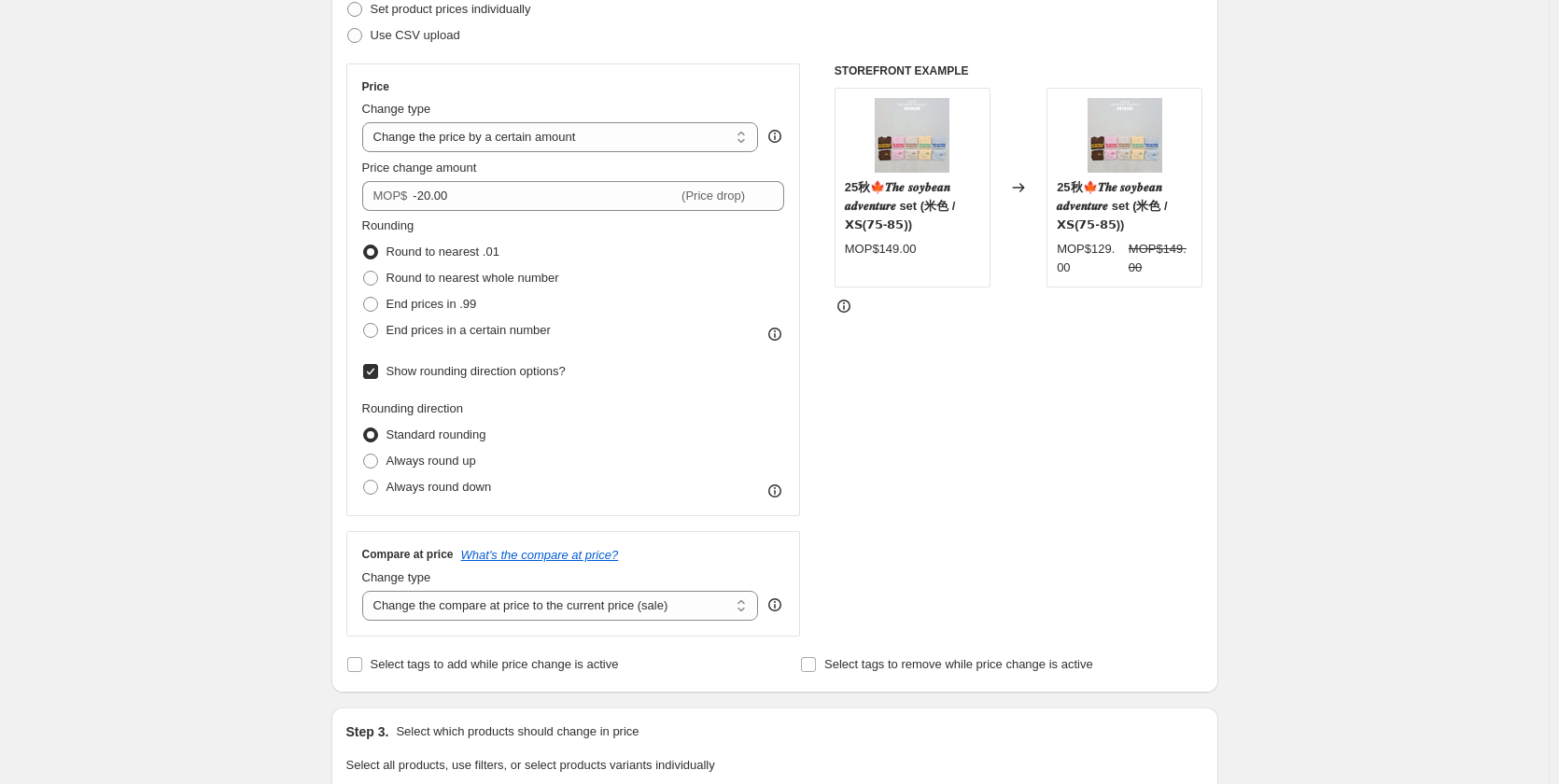
click at [942, 390] on div "STOREFRONT EXAMPLE 25秋🍁𝑻𝒉𝒆 𝒔𝒐𝒚𝒃𝒆𝒂𝒏 𝒂𝒅𝒗𝒆𝒏𝒕𝒖𝒓𝒆 set (米色 / 𝗫𝗦(𝟳𝟱-𝟴𝟱)) MOP$149.00 Ch…" at bounding box center [1019, 350] width 369 height 573
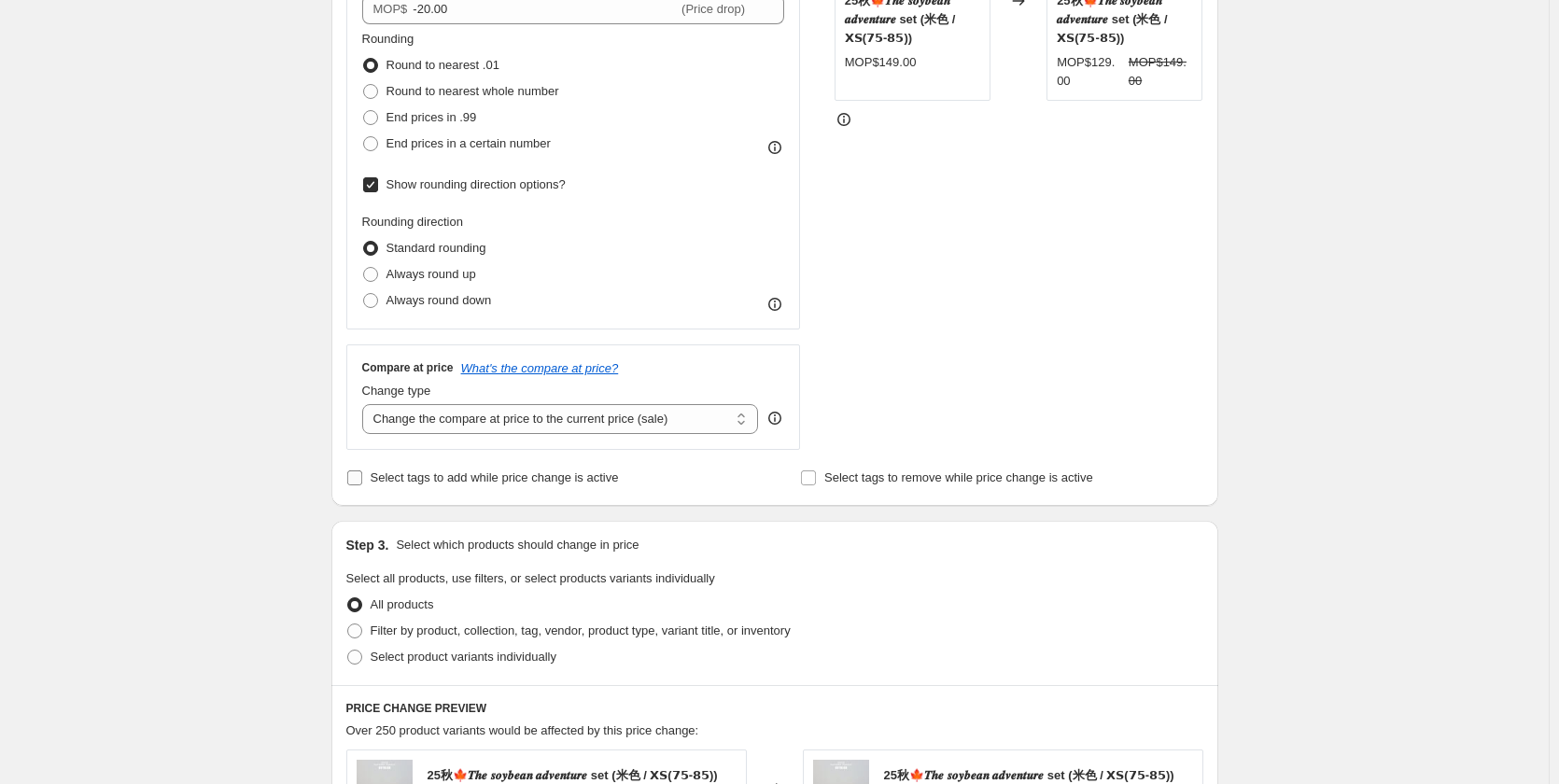
click at [532, 481] on span "Select tags to add while price change is active" at bounding box center [494, 477] width 248 height 14
click at [362, 481] on input "Select tags to add while price change is active" at bounding box center [355, 478] width 15 height 15
checkbox input "true"
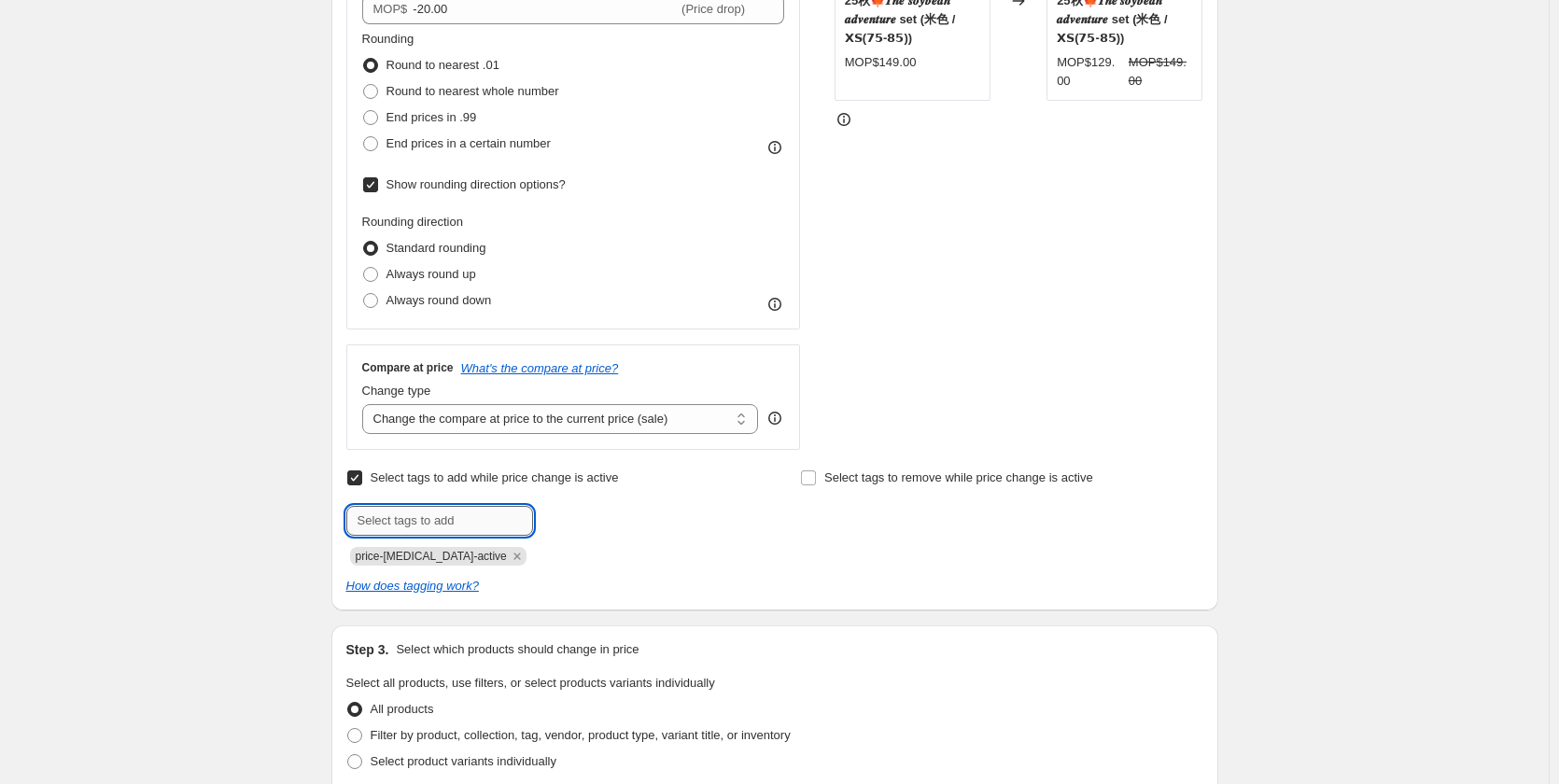
click at [502, 518] on input "text" at bounding box center [440, 521] width 187 height 30
type input "首團優惠價"
click at [1187, 278] on div "STOREFRONT EXAMPLE 25秋🍁𝑻𝒉𝒆 𝒔𝒐𝒚𝒃𝒆𝒂𝒏 𝒂𝒅𝒗𝒆𝒏𝒕𝒖𝒓𝒆 set (米色 / 𝗫𝗦(𝟳𝟱-𝟴𝟱)) MOP$149.00 Ch…" at bounding box center [1019, 163] width 369 height 573
click at [899, 488] on label "Select tags to remove while price change is active" at bounding box center [946, 478] width 293 height 26
click at [816, 486] on input "Select tags to remove while price change is active" at bounding box center [809, 478] width 15 height 15
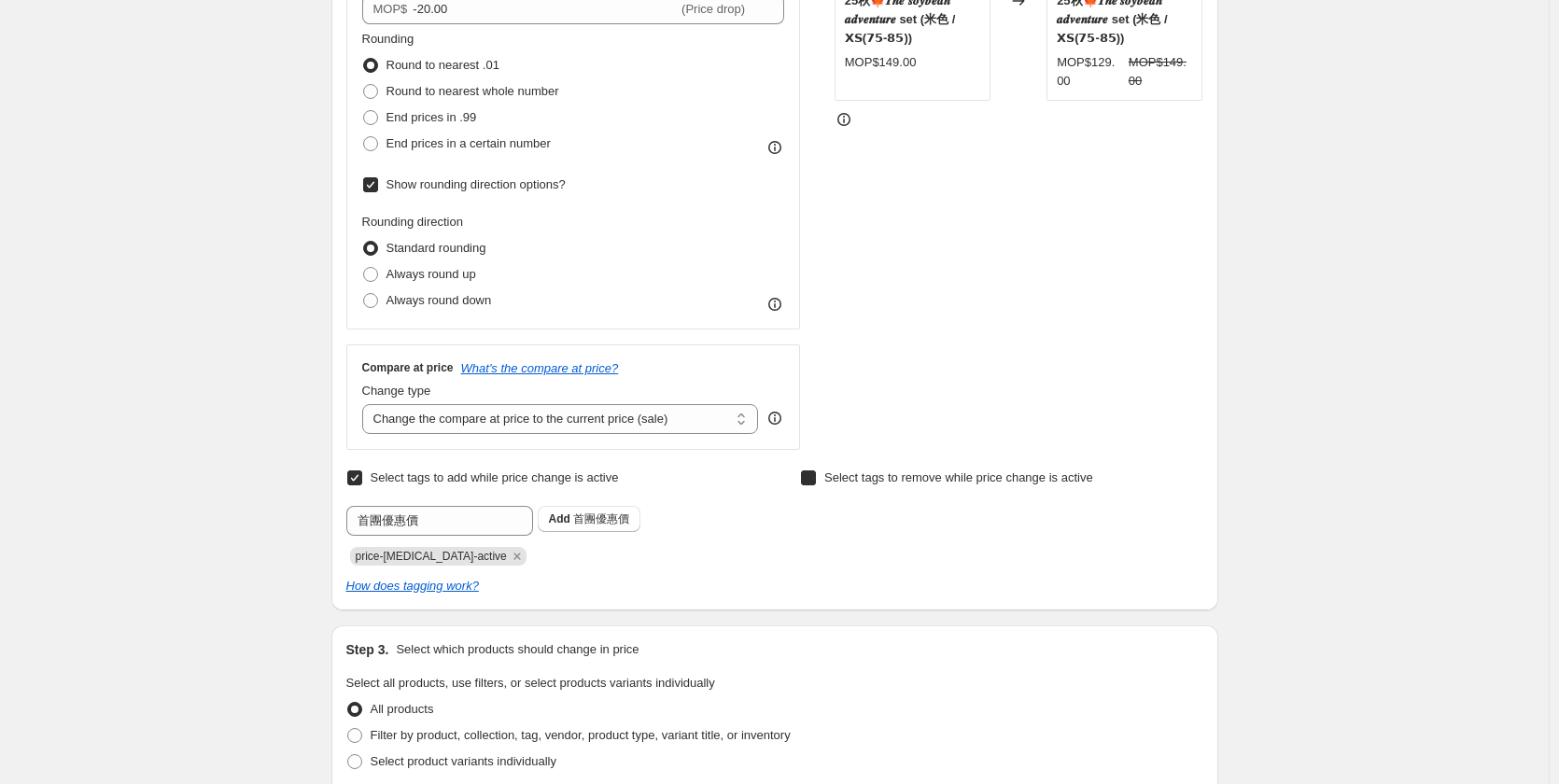
checkbox input "true"
click at [913, 525] on input "text" at bounding box center [894, 521] width 187 height 30
click at [609, 516] on span "首團優惠價" at bounding box center [601, 519] width 56 height 13
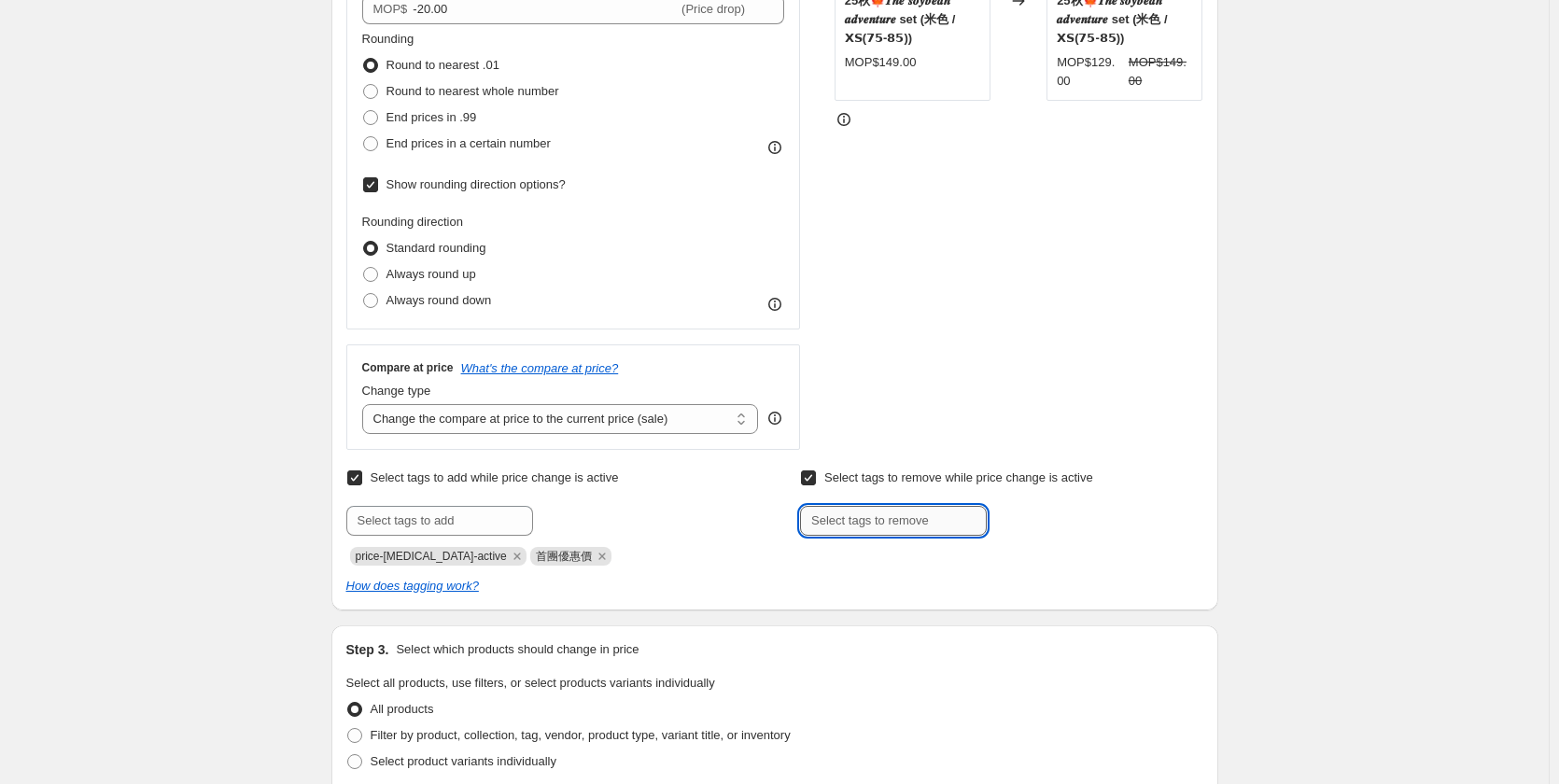
click at [913, 527] on input "text" at bounding box center [894, 521] width 187 height 30
type input "優惠價結束"
click at [1022, 522] on b "Add" at bounding box center [1013, 519] width 22 height 13
click at [509, 555] on icon "Remove price-change-job-active" at bounding box center [517, 557] width 17 height 17
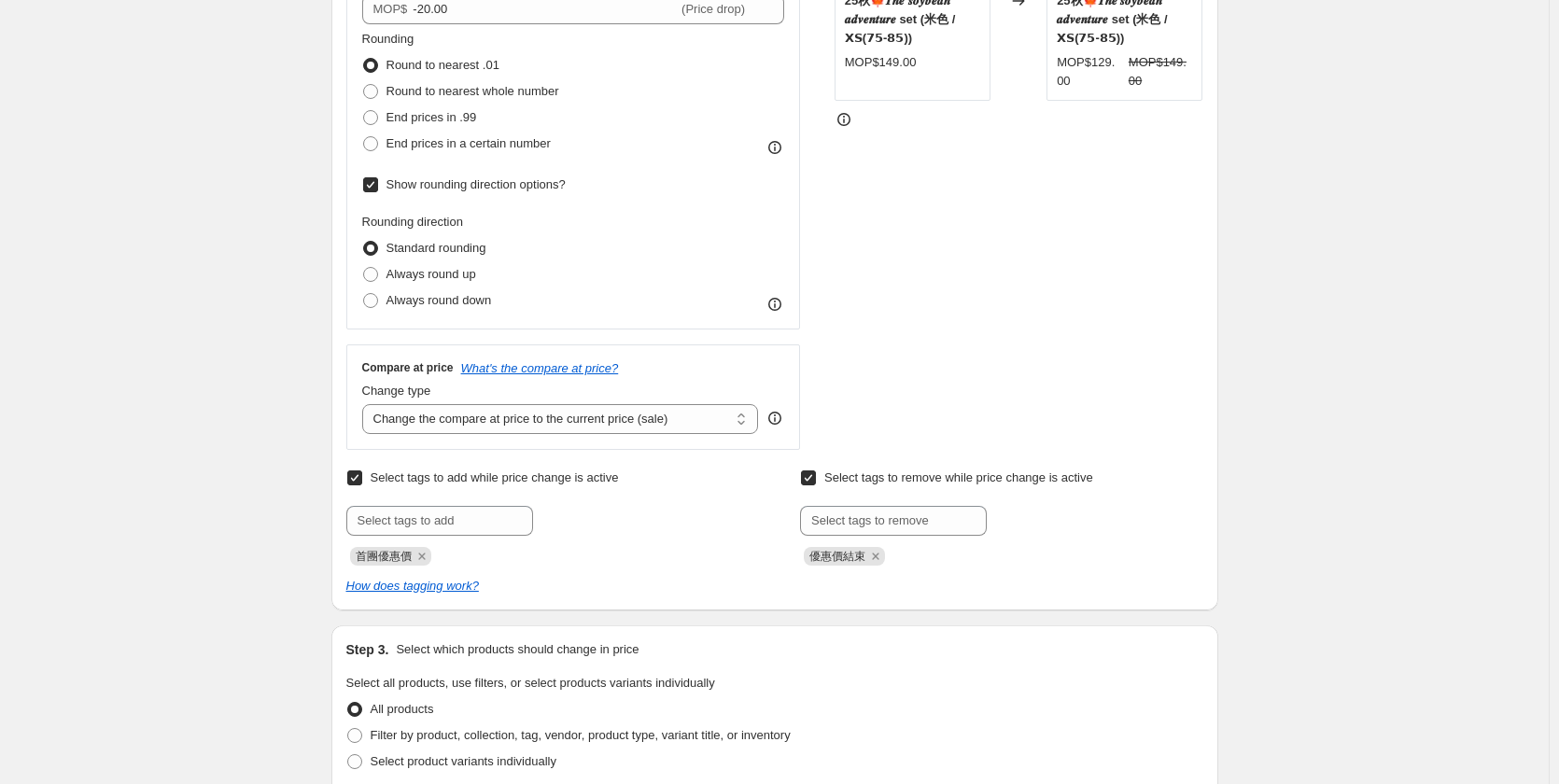
scroll to position [747, 0]
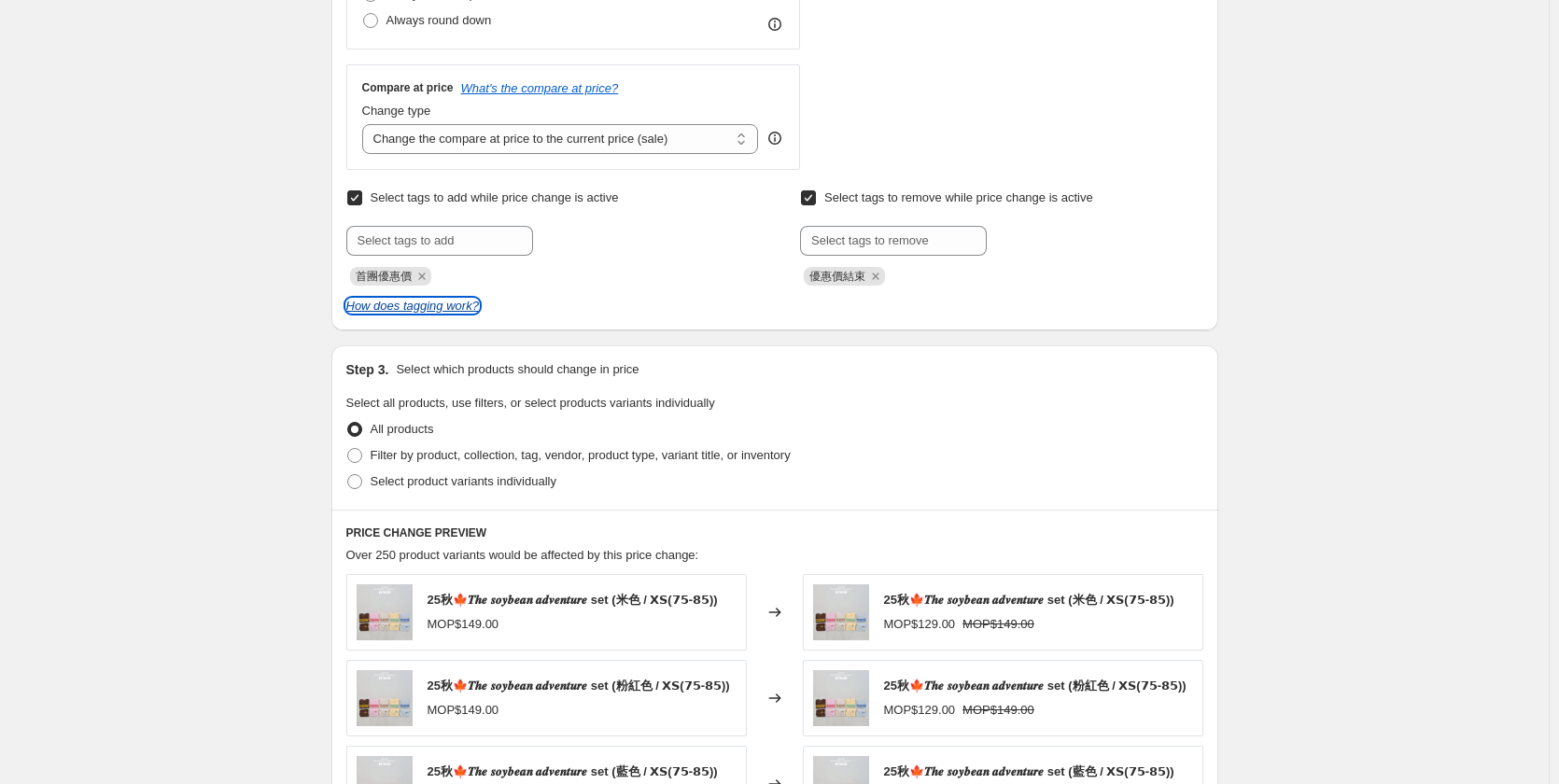
click at [448, 310] on icon "How does tagging work?" at bounding box center [413, 305] width 133 height 14
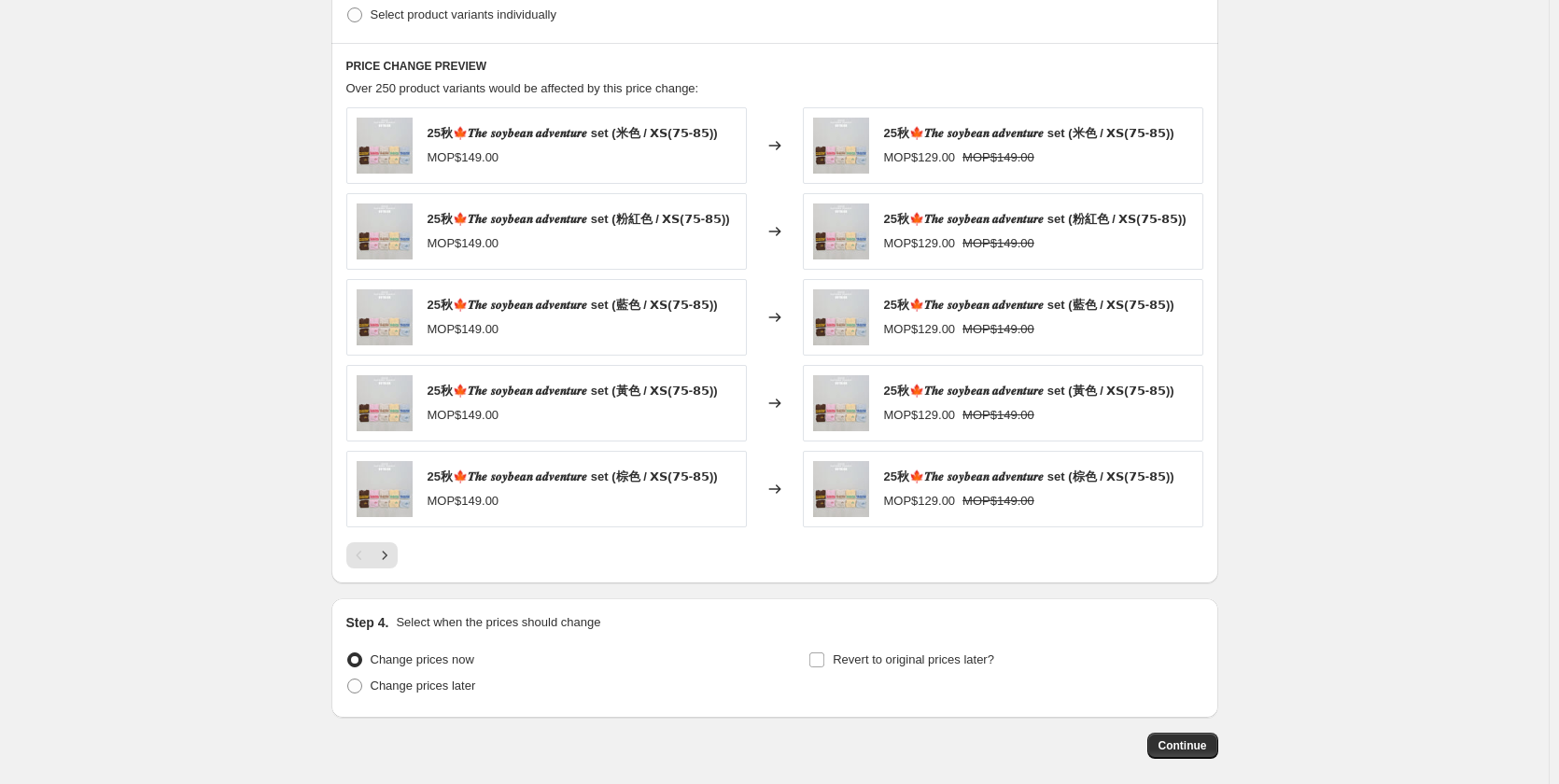
scroll to position [1026, 0]
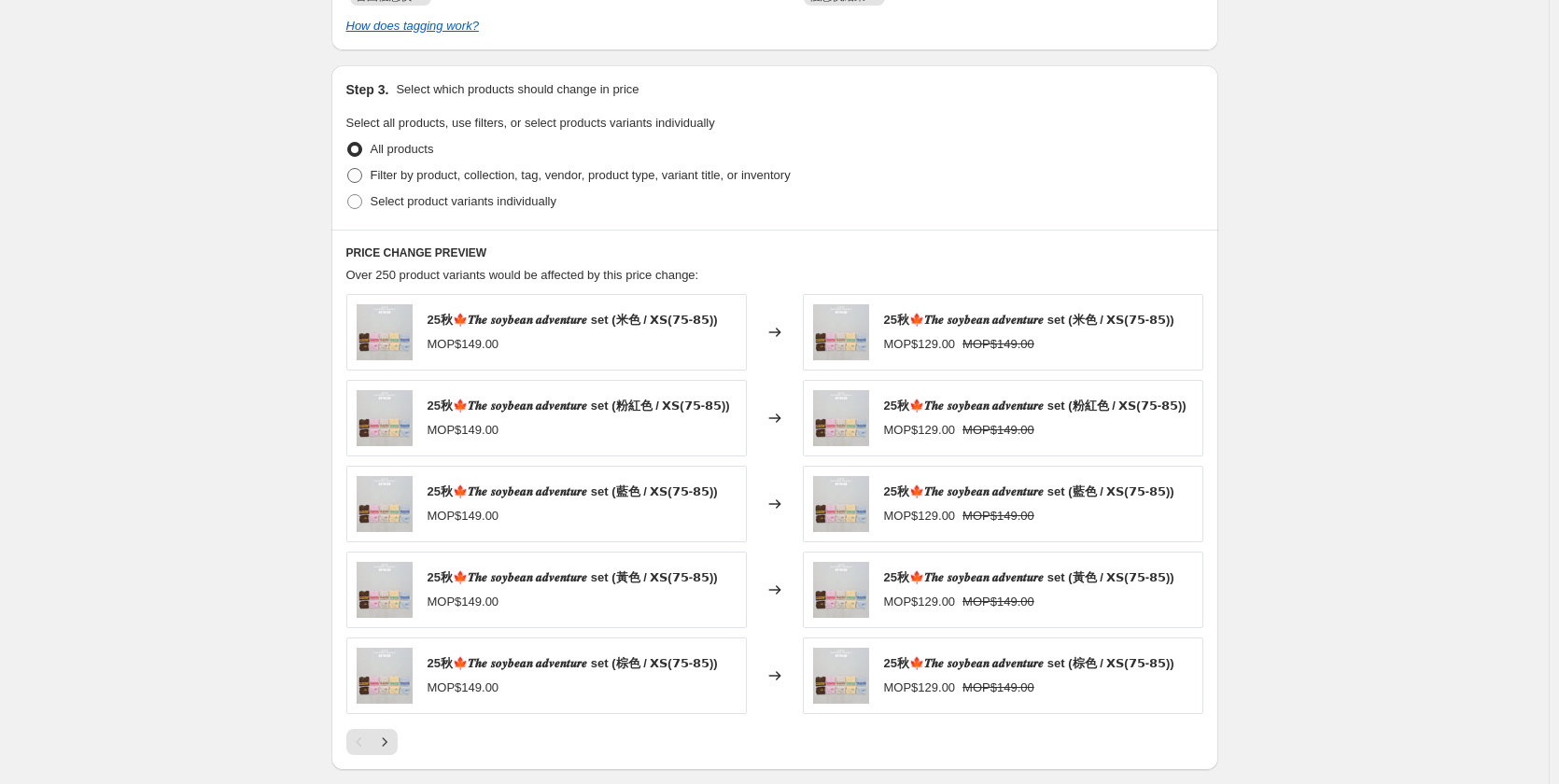
click at [457, 181] on span "Filter by product, collection, tag, vendor, product type, variant title, or inv…" at bounding box center [580, 175] width 420 height 14
click at [348, 169] on input "Filter by product, collection, tag, vendor, product type, variant title, or inv…" at bounding box center [347, 168] width 1 height 1
radio input "true"
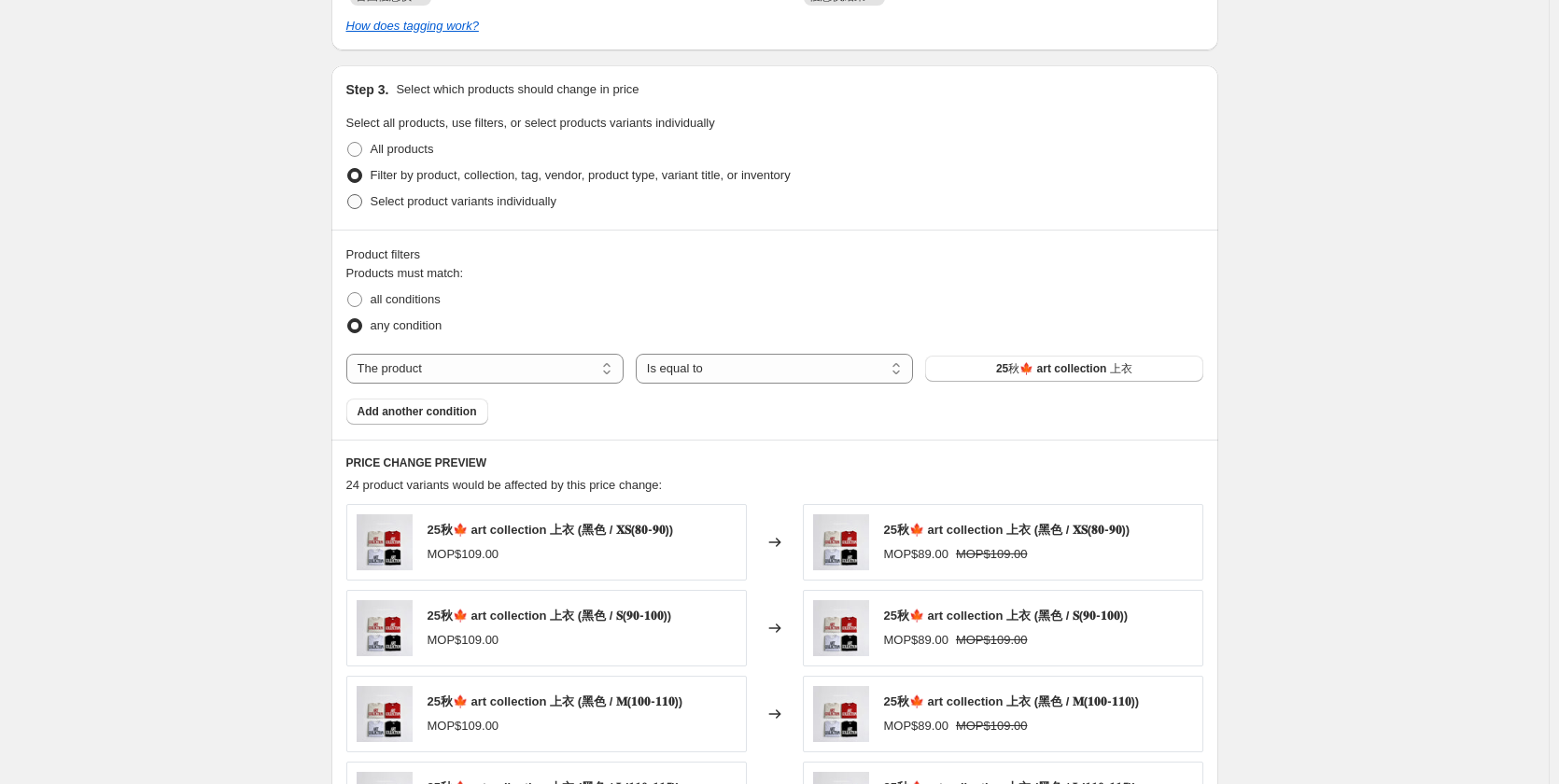
click at [457, 207] on span "Select product variants individually" at bounding box center [463, 200] width 186 height 14
click at [348, 195] on input "Select product variants individually" at bounding box center [347, 194] width 1 height 1
radio input "true"
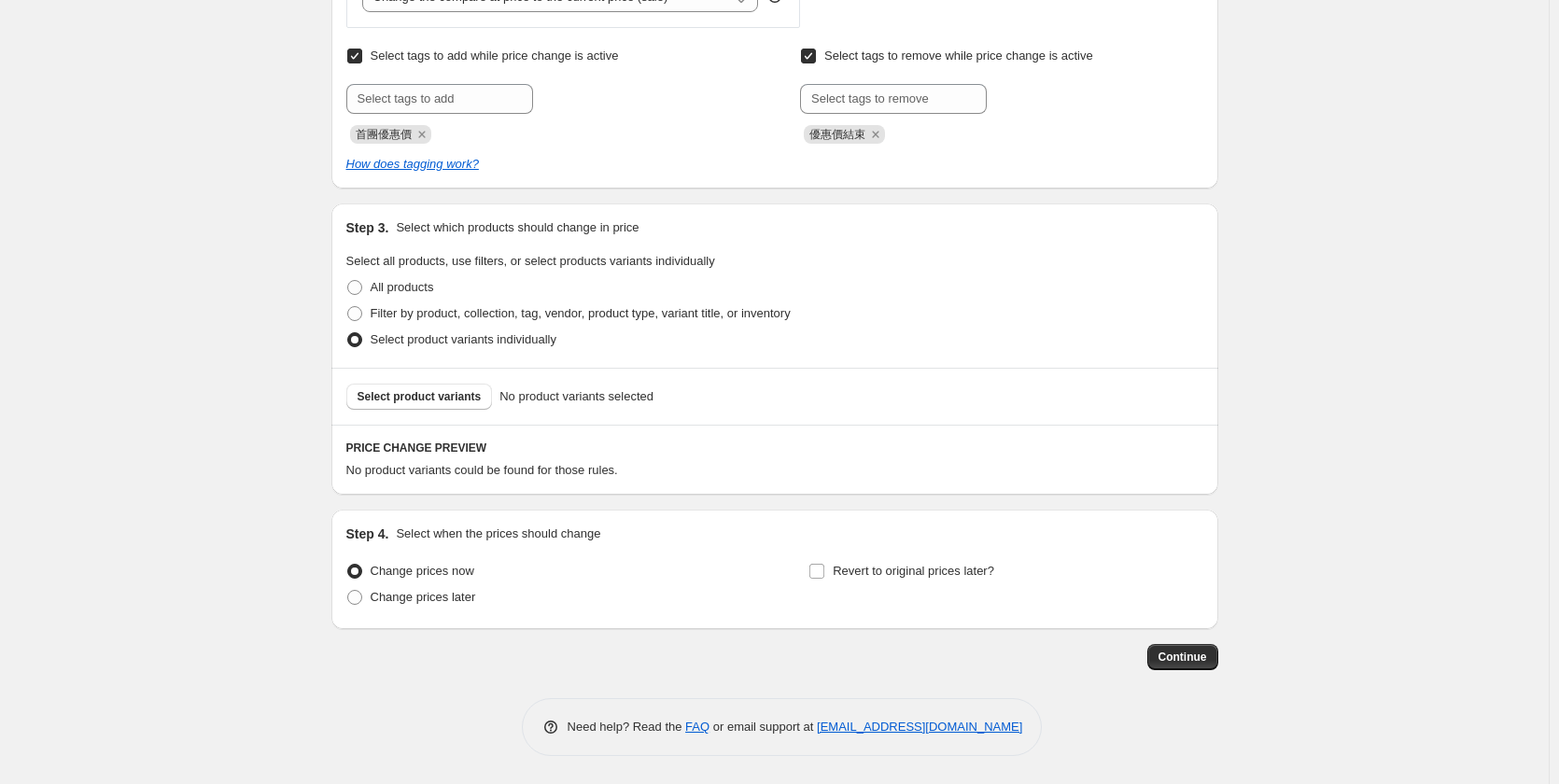
scroll to position [890, 0]
click at [456, 403] on span "Select product variants" at bounding box center [419, 397] width 124 height 15
click at [520, 307] on span "Filter by product, collection, tag, vendor, product type, variant title, or inv…" at bounding box center [580, 312] width 420 height 14
click at [348, 307] on input "Filter by product, collection, tag, vendor, product type, variant title, or inv…" at bounding box center [347, 306] width 1 height 1
radio input "true"
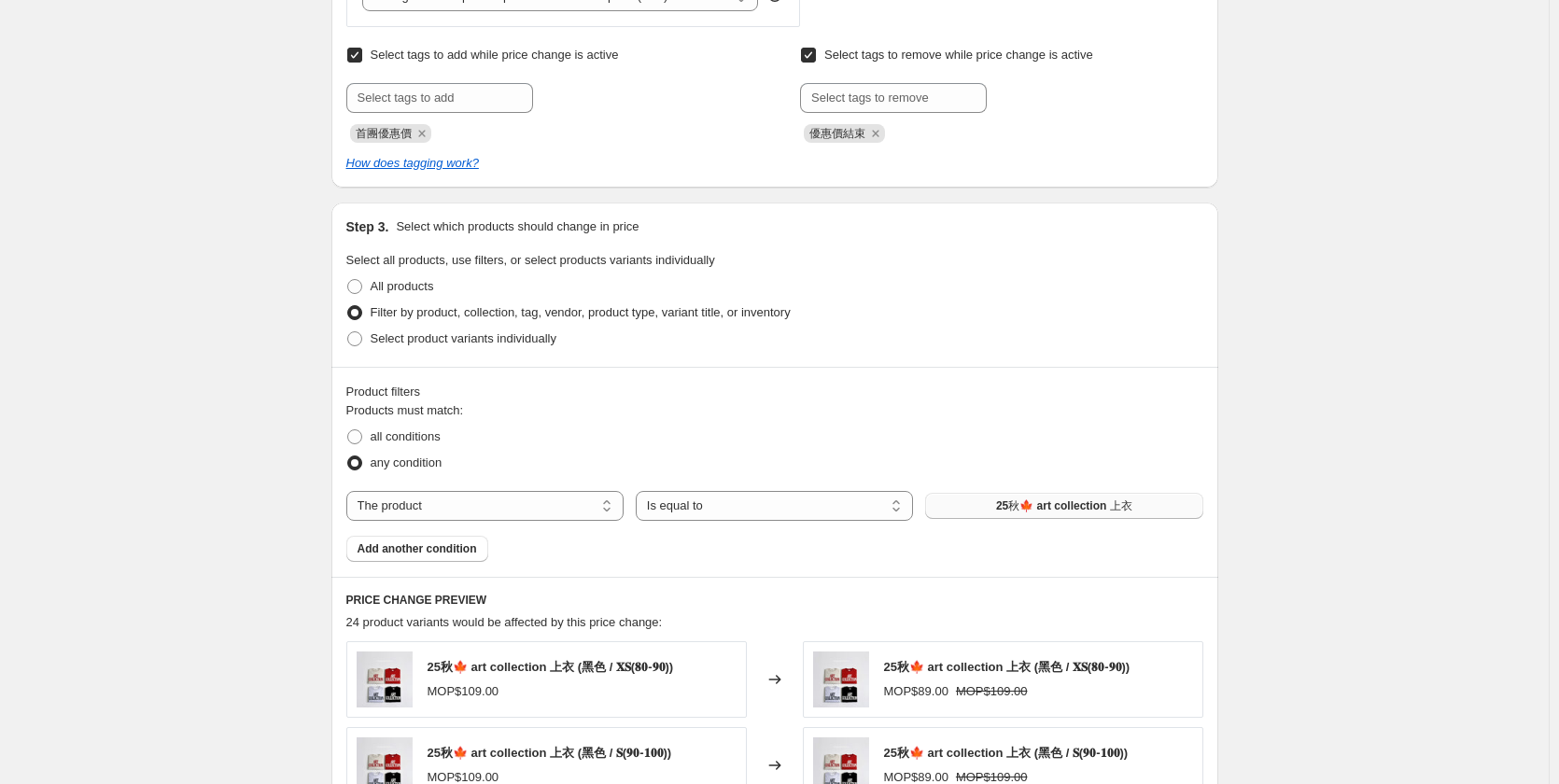
click at [1123, 514] on button "25秋🍁 art collection 上衣" at bounding box center [1064, 506] width 277 height 26
click at [793, 500] on select "Is equal to Is not equal to" at bounding box center [774, 506] width 277 height 30
click at [567, 502] on select "The product The product's collection The product's vendor The product's type Th…" at bounding box center [485, 506] width 277 height 30
select select "collection"
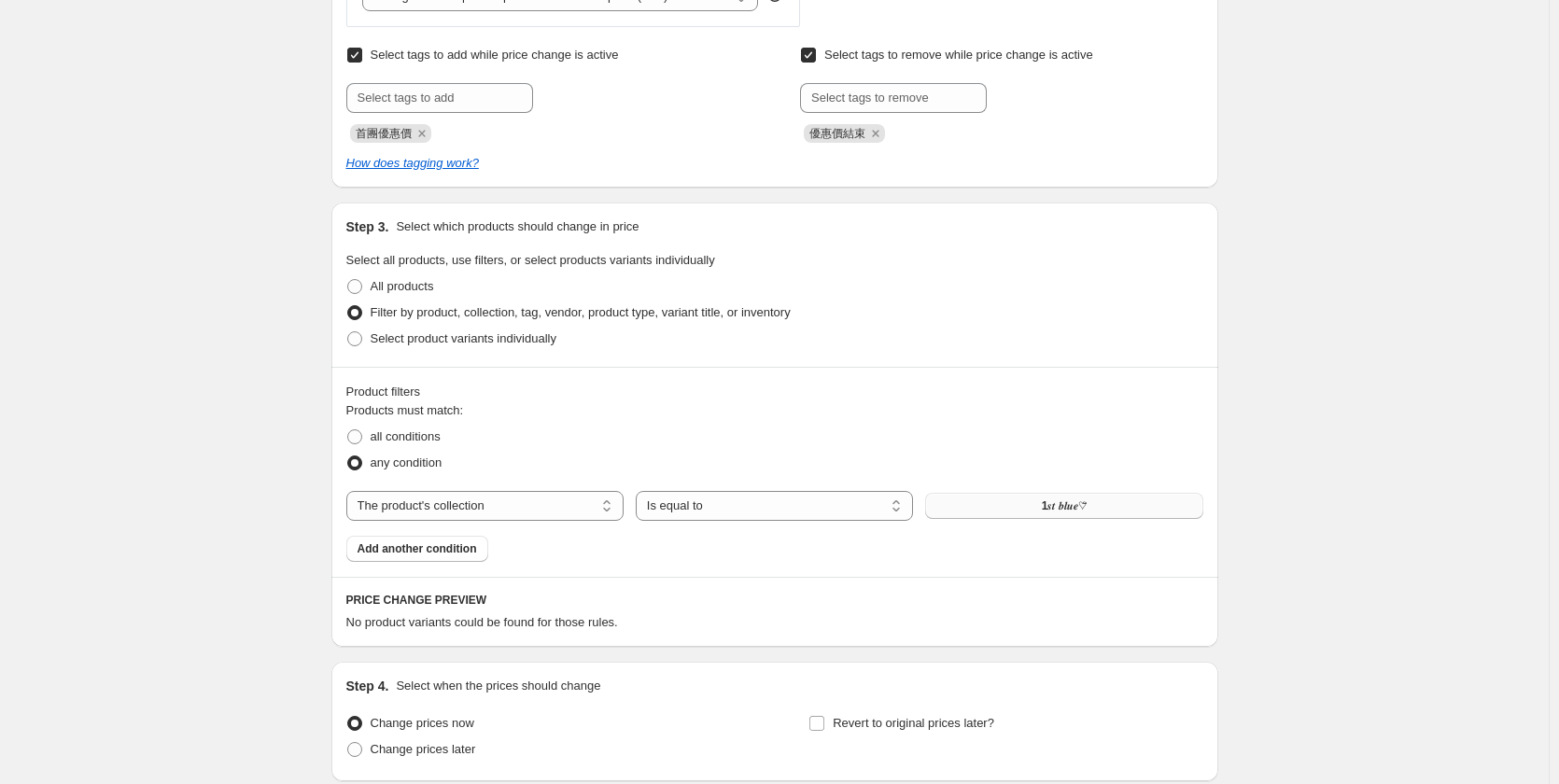
click at [1050, 512] on span "1𝒔𝒕 𝒃𝒍𝒖𝒆♡̆̈" at bounding box center [1064, 506] width 45 height 15
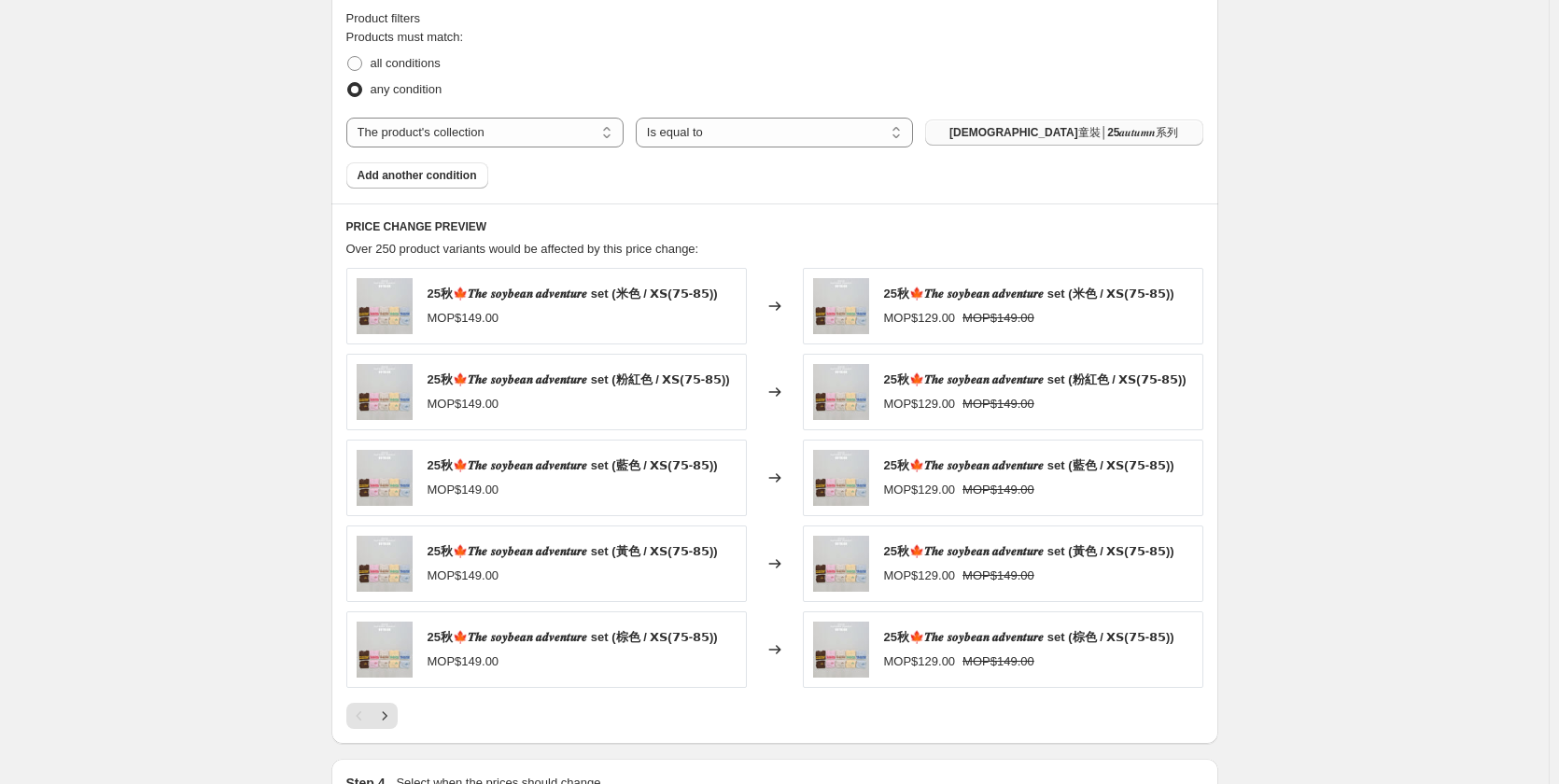
scroll to position [1449, 0]
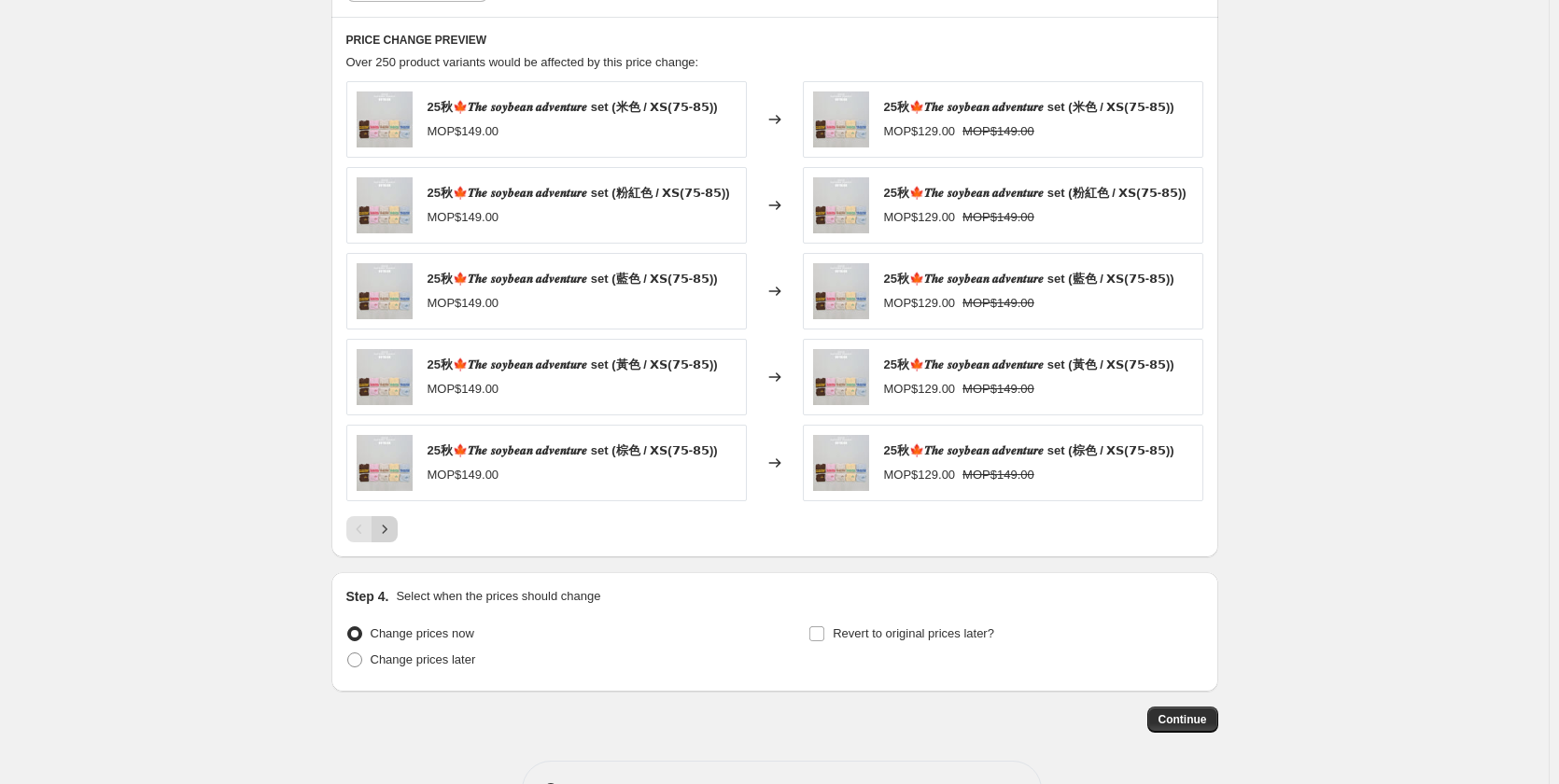
click at [393, 539] on icon "Next" at bounding box center [385, 530] width 19 height 19
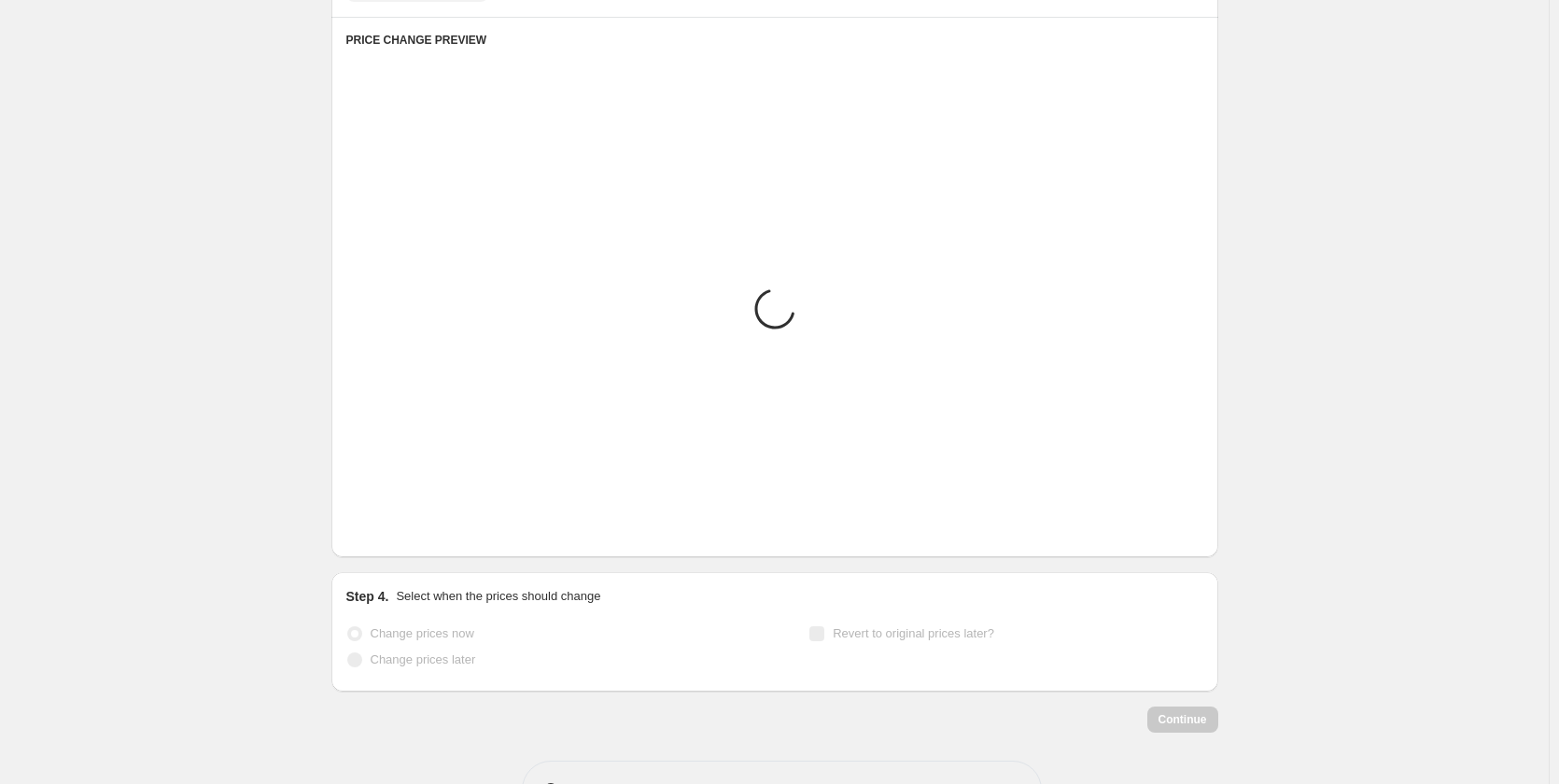
scroll to position [1356, 0]
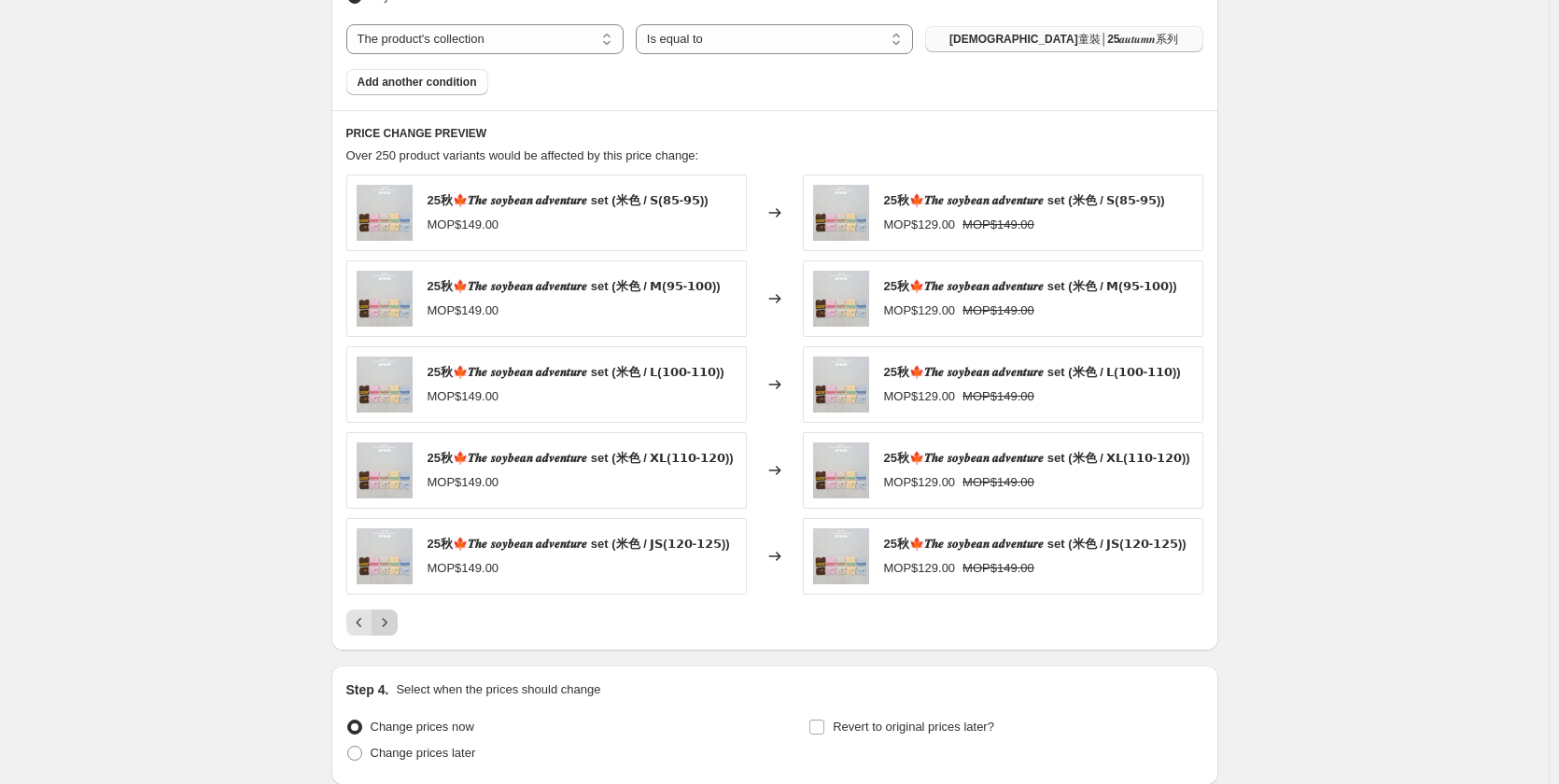
click at [393, 632] on icon "Next" at bounding box center [385, 622] width 19 height 19
